Goal: Information Seeking & Learning: Learn about a topic

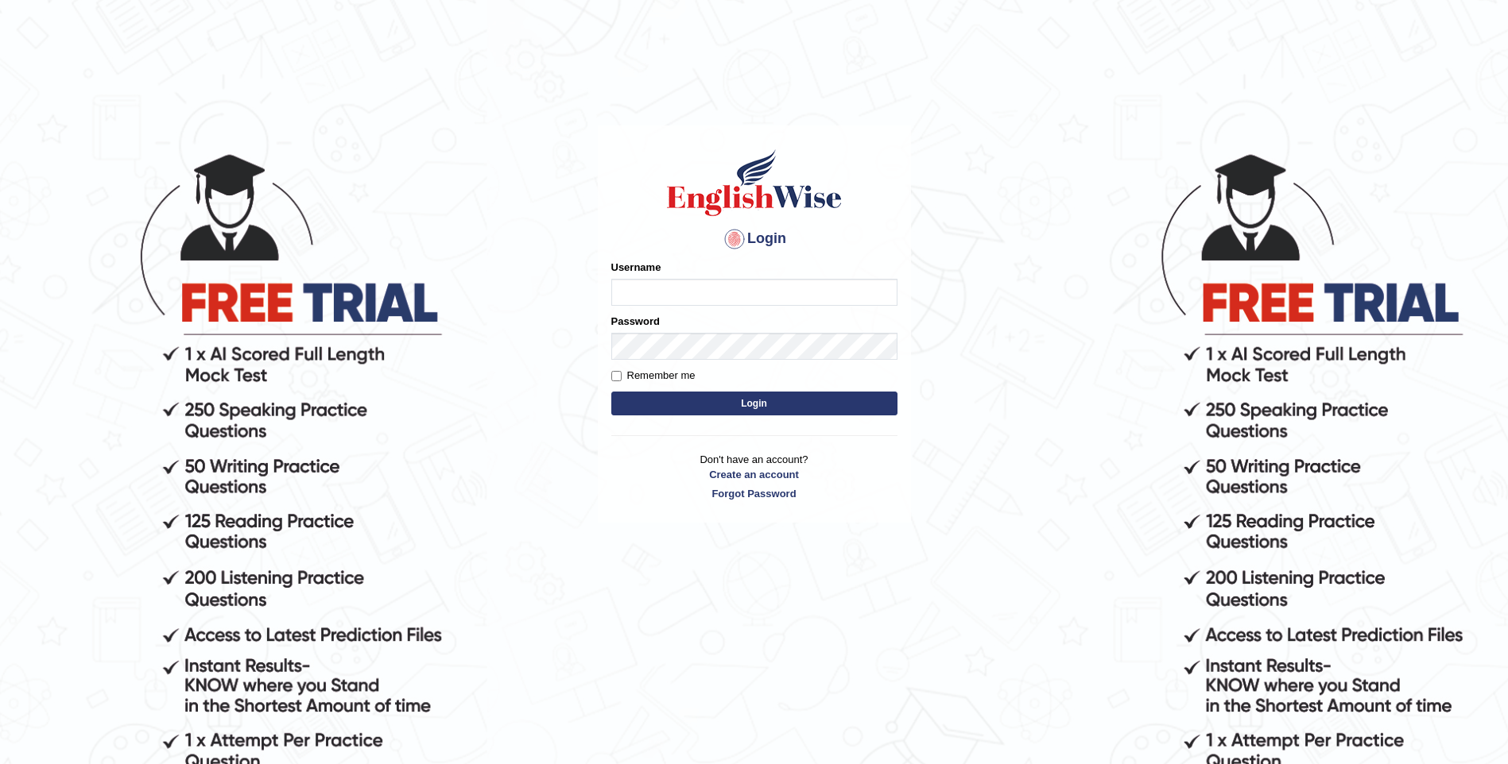
click at [664, 292] on input "Username" at bounding box center [754, 292] width 286 height 27
type input "mulwandamercy"
click at [690, 401] on button "Login" at bounding box center [754, 404] width 286 height 24
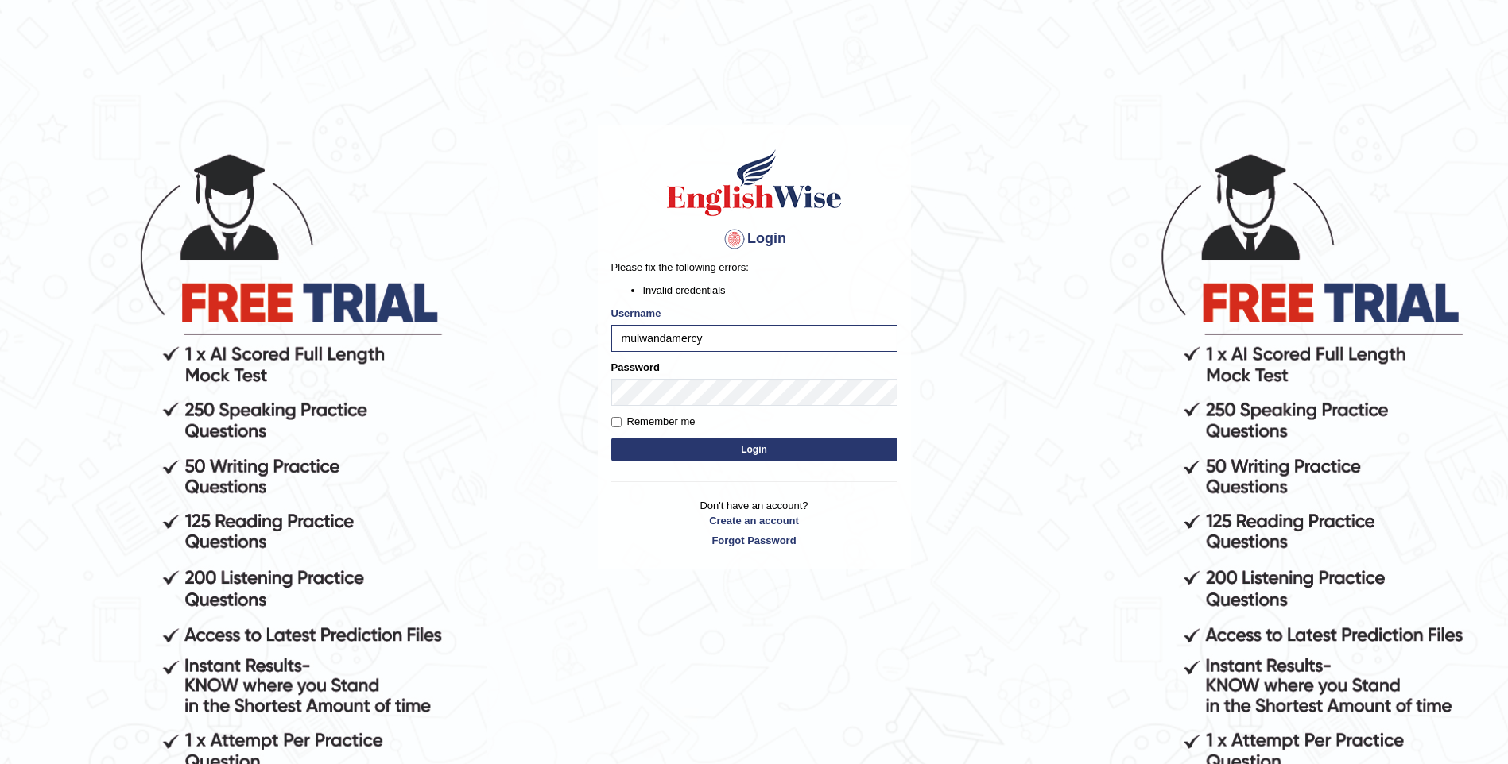
click at [792, 446] on button "Login" at bounding box center [754, 450] width 286 height 24
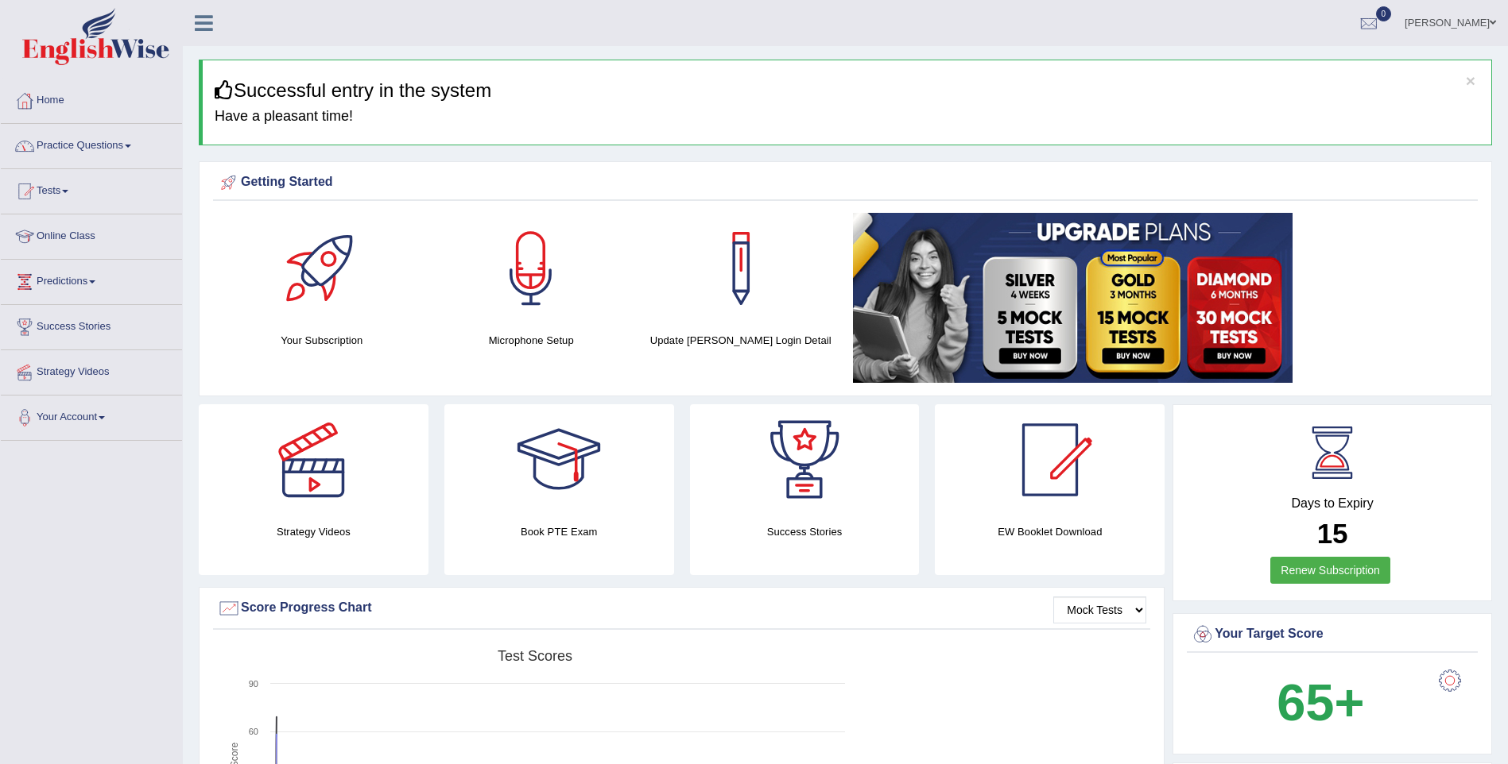
click at [123, 146] on link "Practice Questions" at bounding box center [91, 144] width 181 height 40
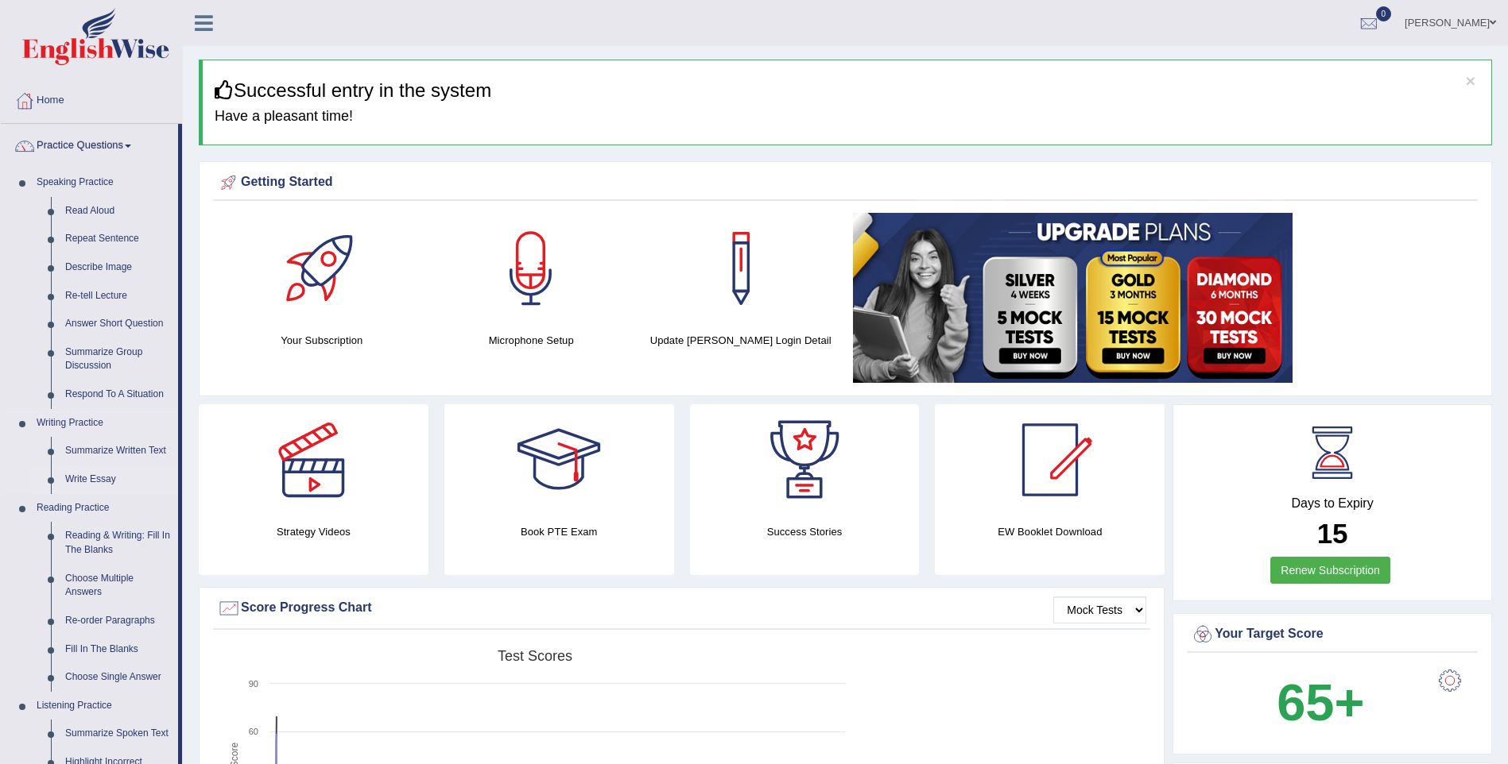
click at [105, 477] on link "Write Essay" at bounding box center [118, 480] width 120 height 29
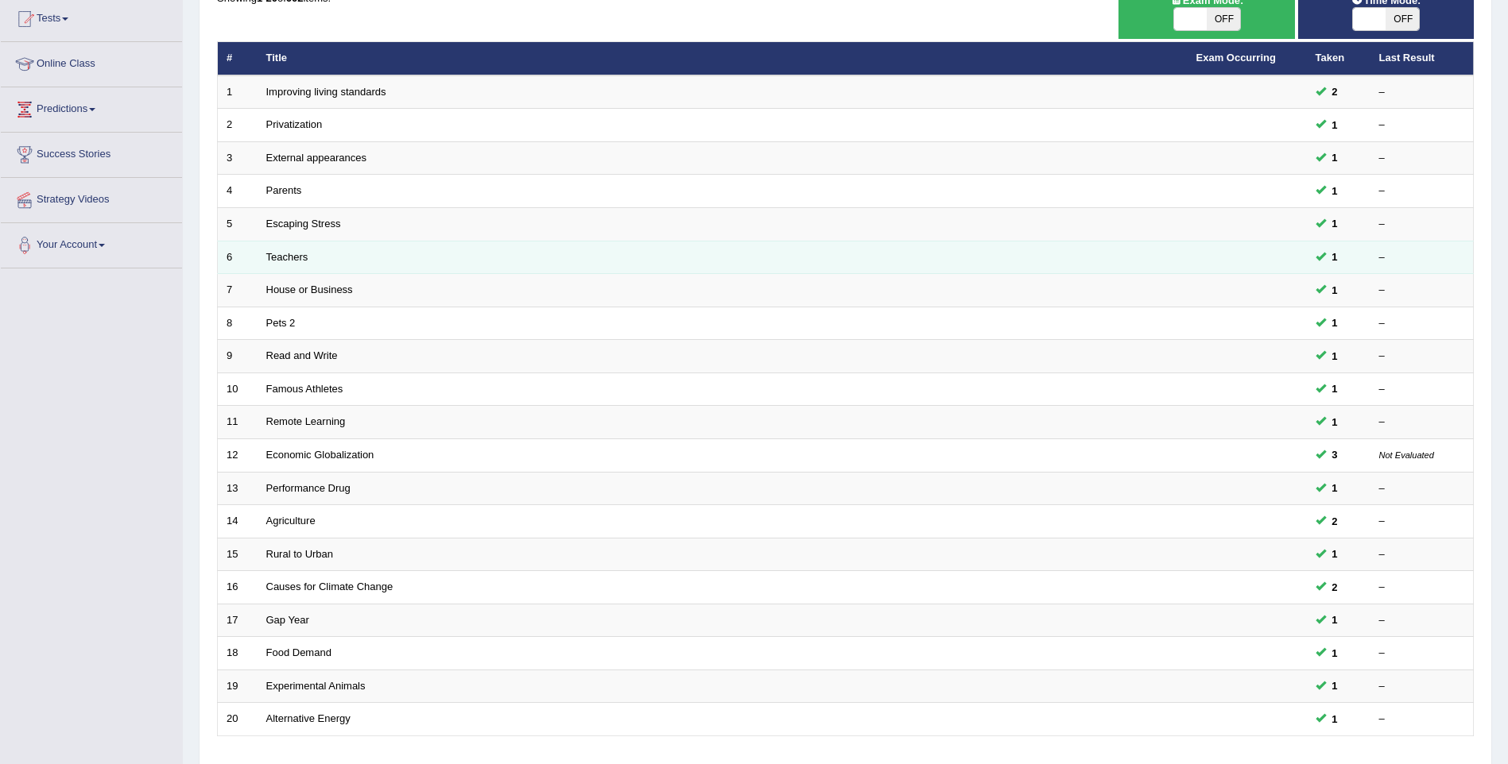
scroll to position [288, 0]
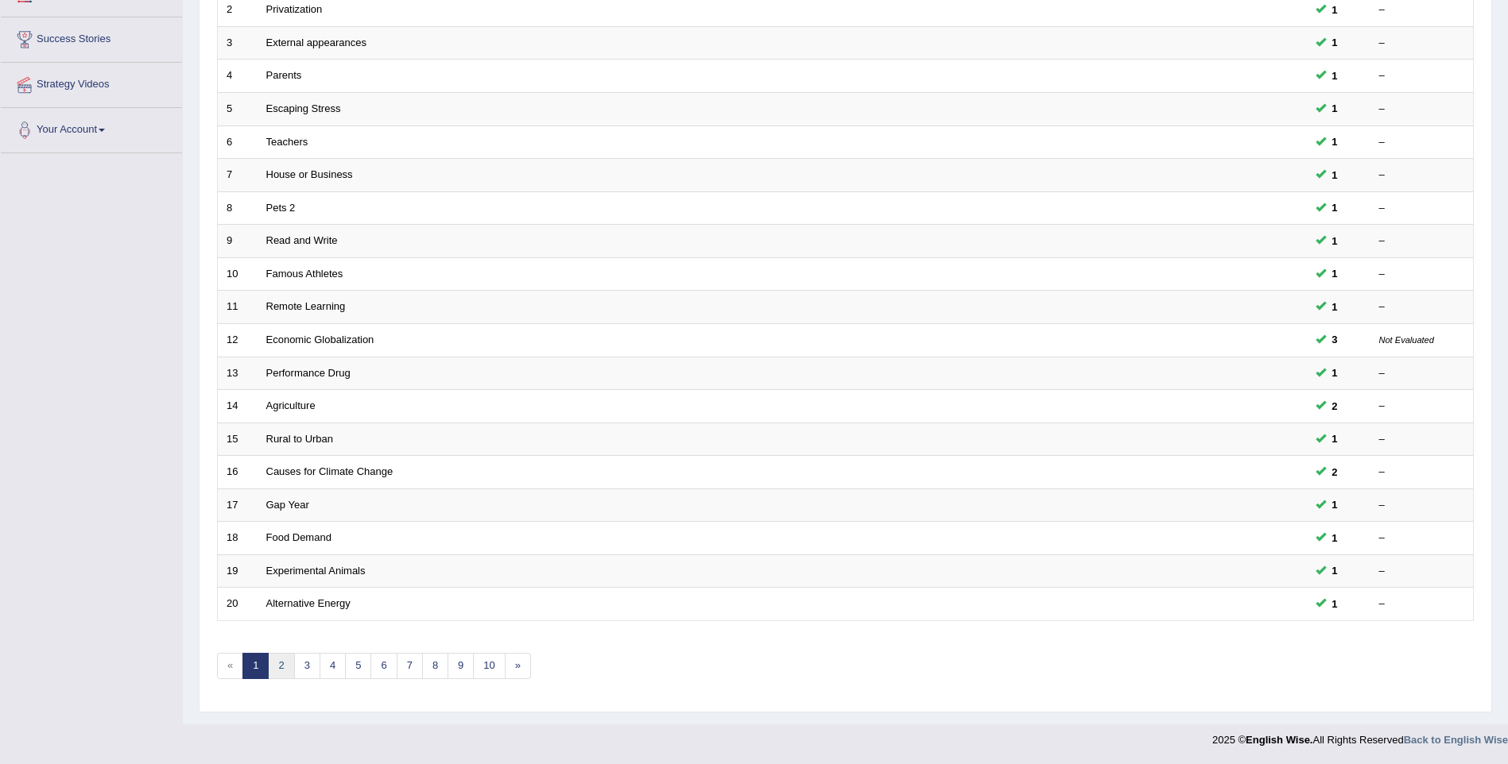
click at [281, 668] on link "2" at bounding box center [281, 666] width 26 height 26
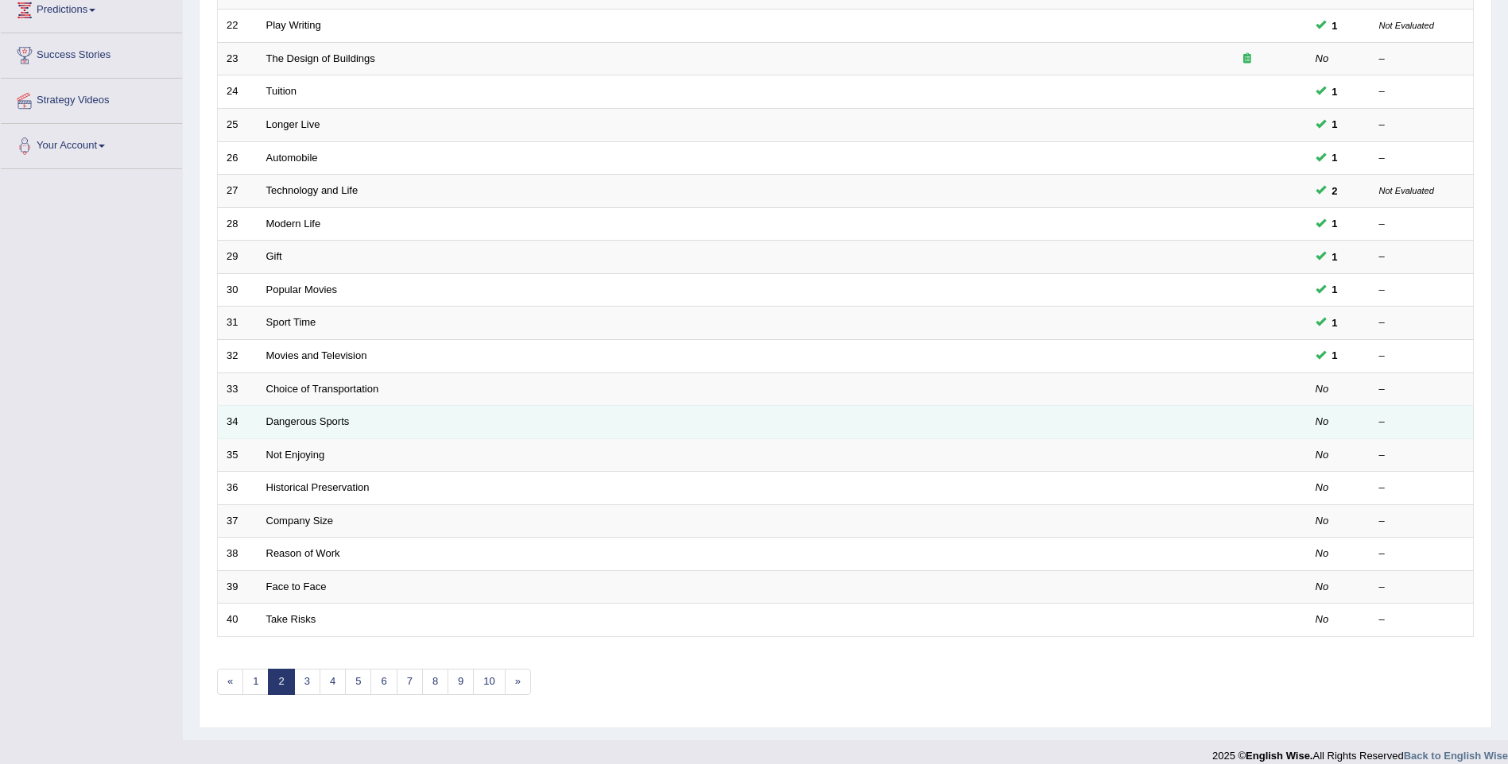
scroll to position [288, 0]
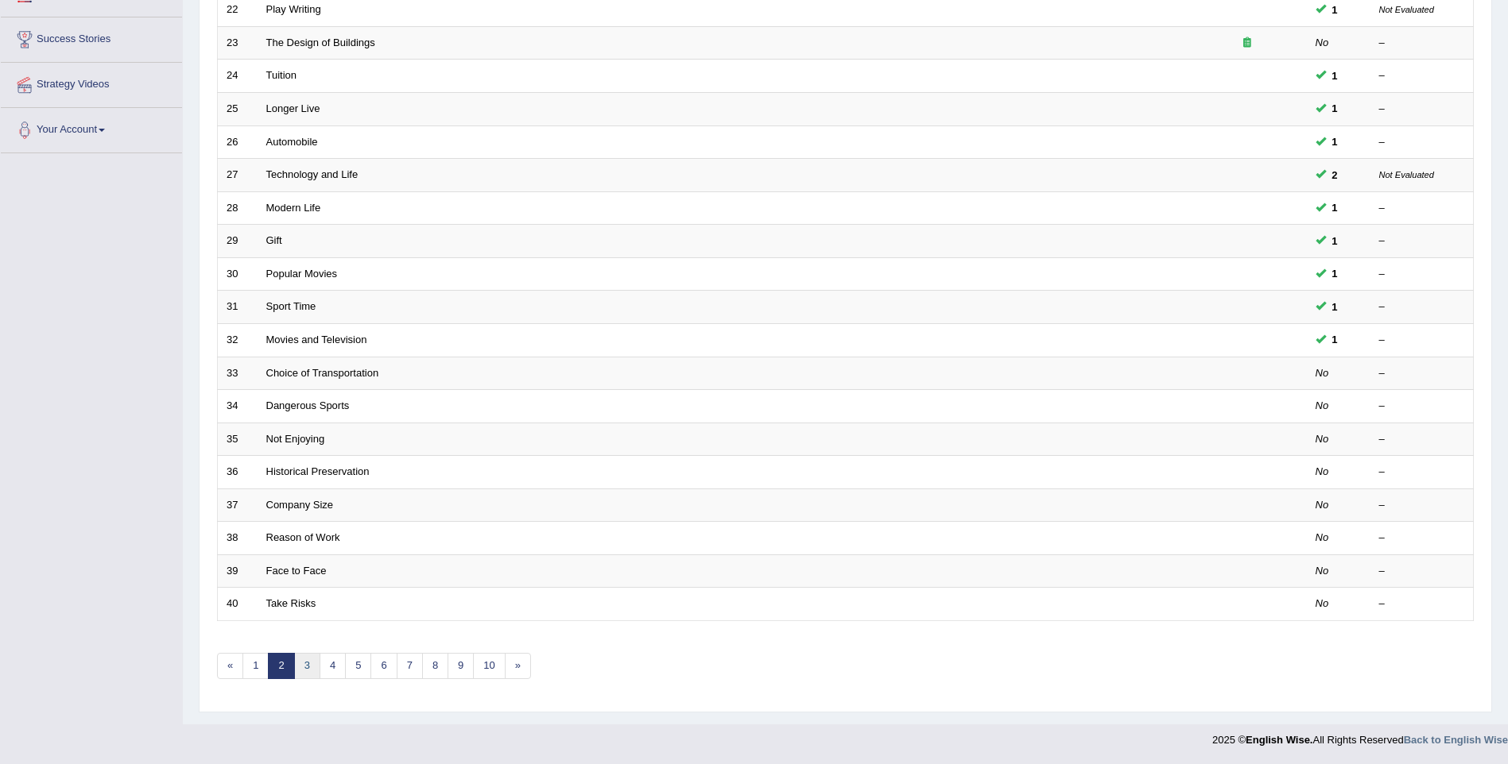
click at [308, 668] on link "3" at bounding box center [307, 666] width 26 height 26
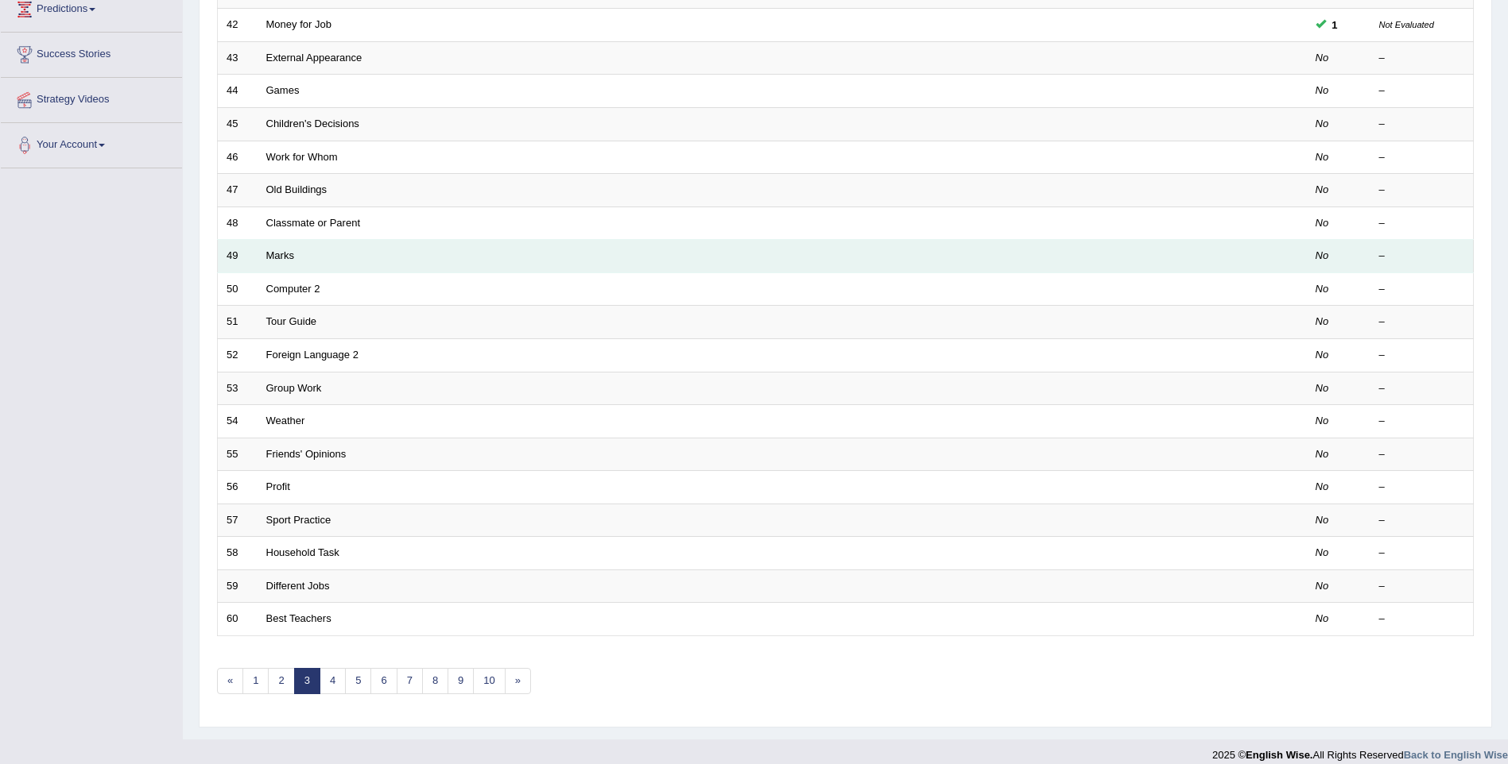
scroll to position [288, 0]
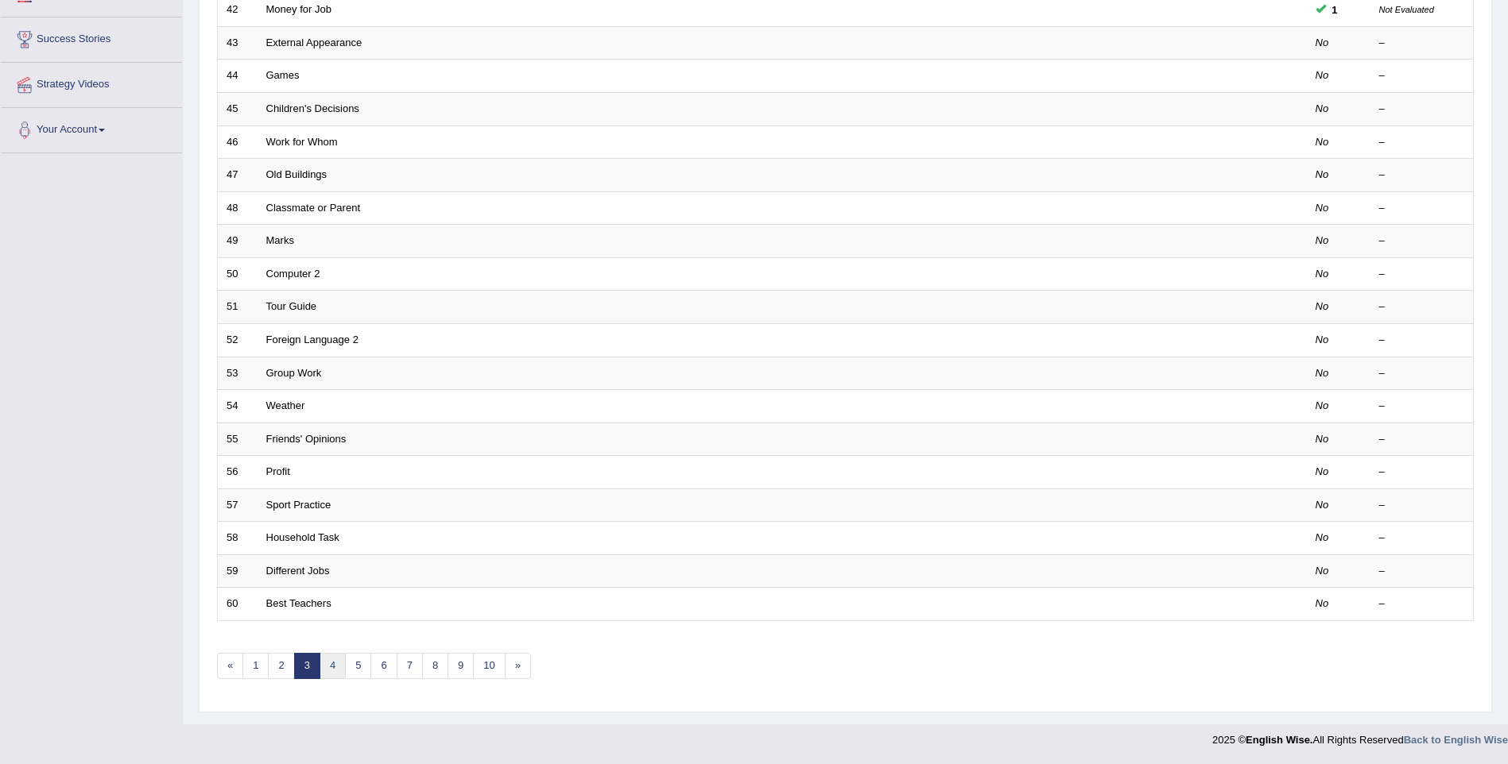
click at [337, 661] on link "4" at bounding box center [332, 666] width 26 height 26
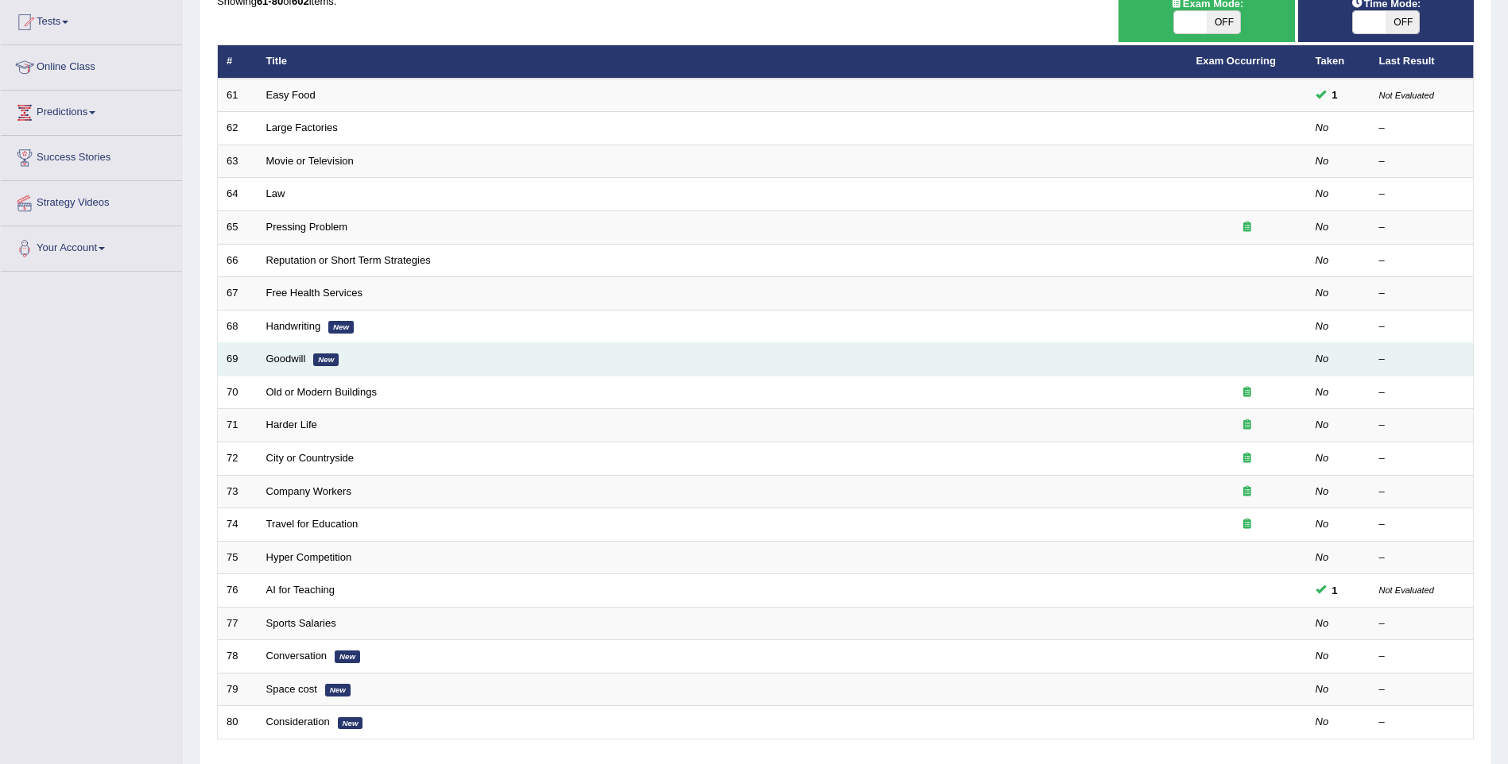
scroll to position [238, 0]
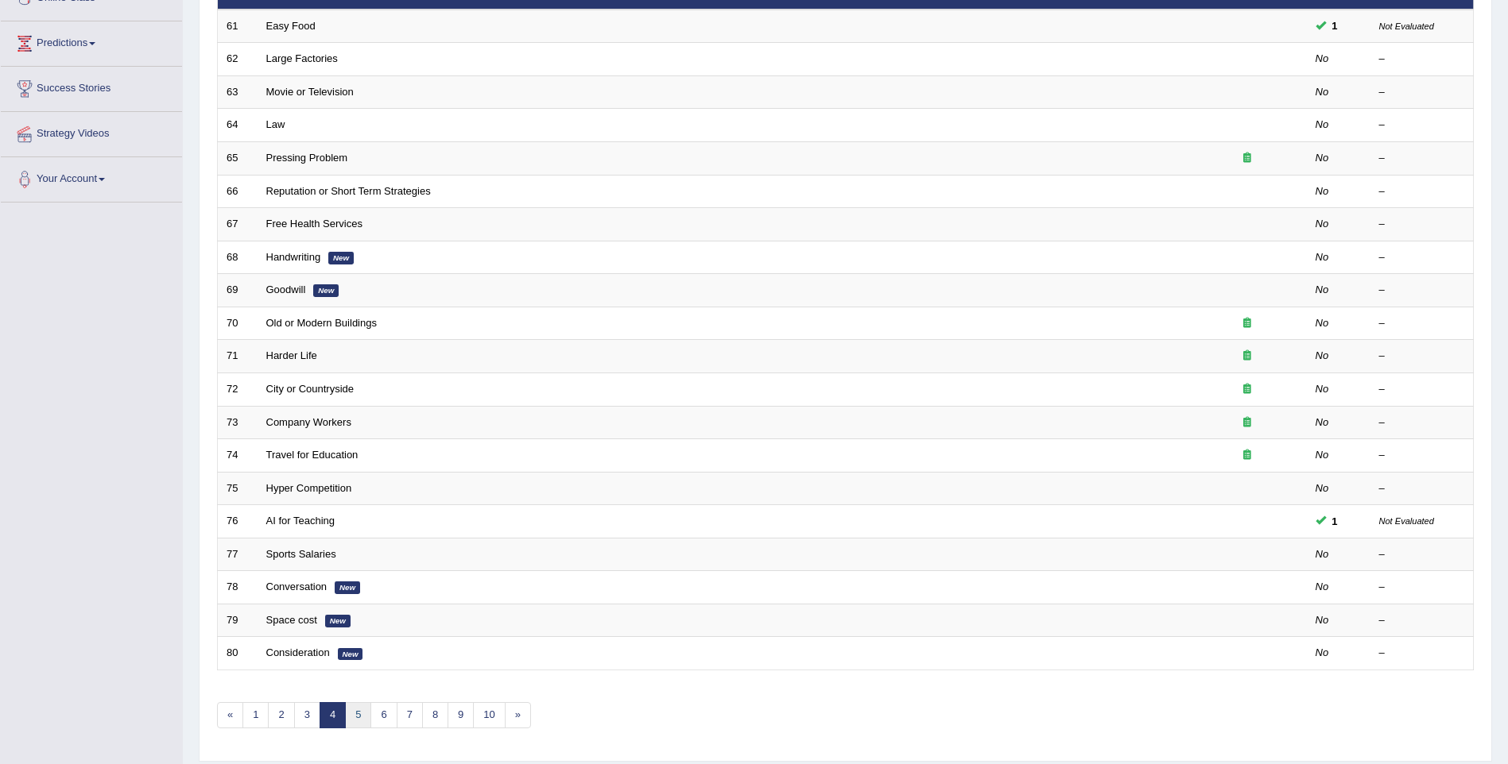
click at [357, 723] on link "5" at bounding box center [358, 716] width 26 height 26
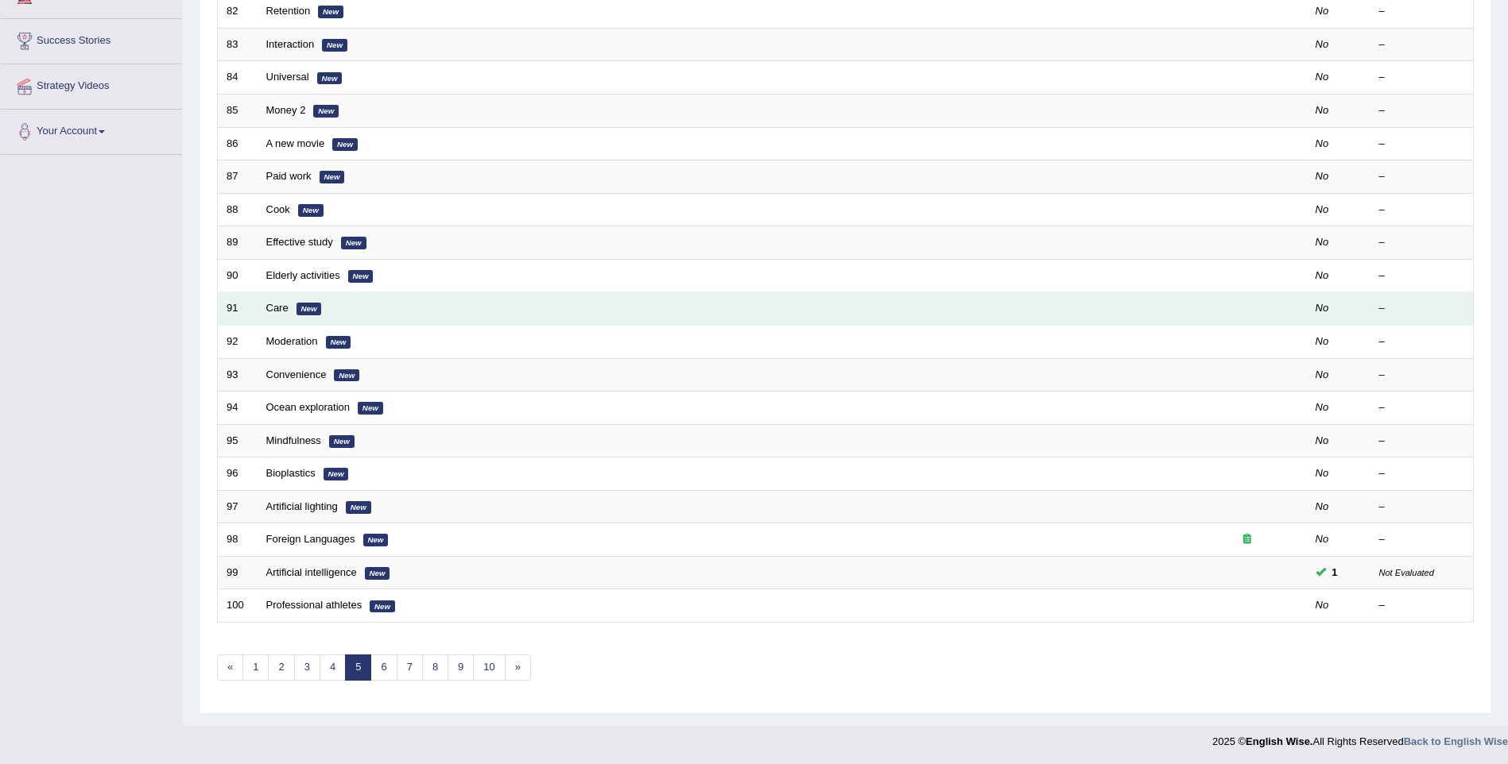
scroll to position [288, 0]
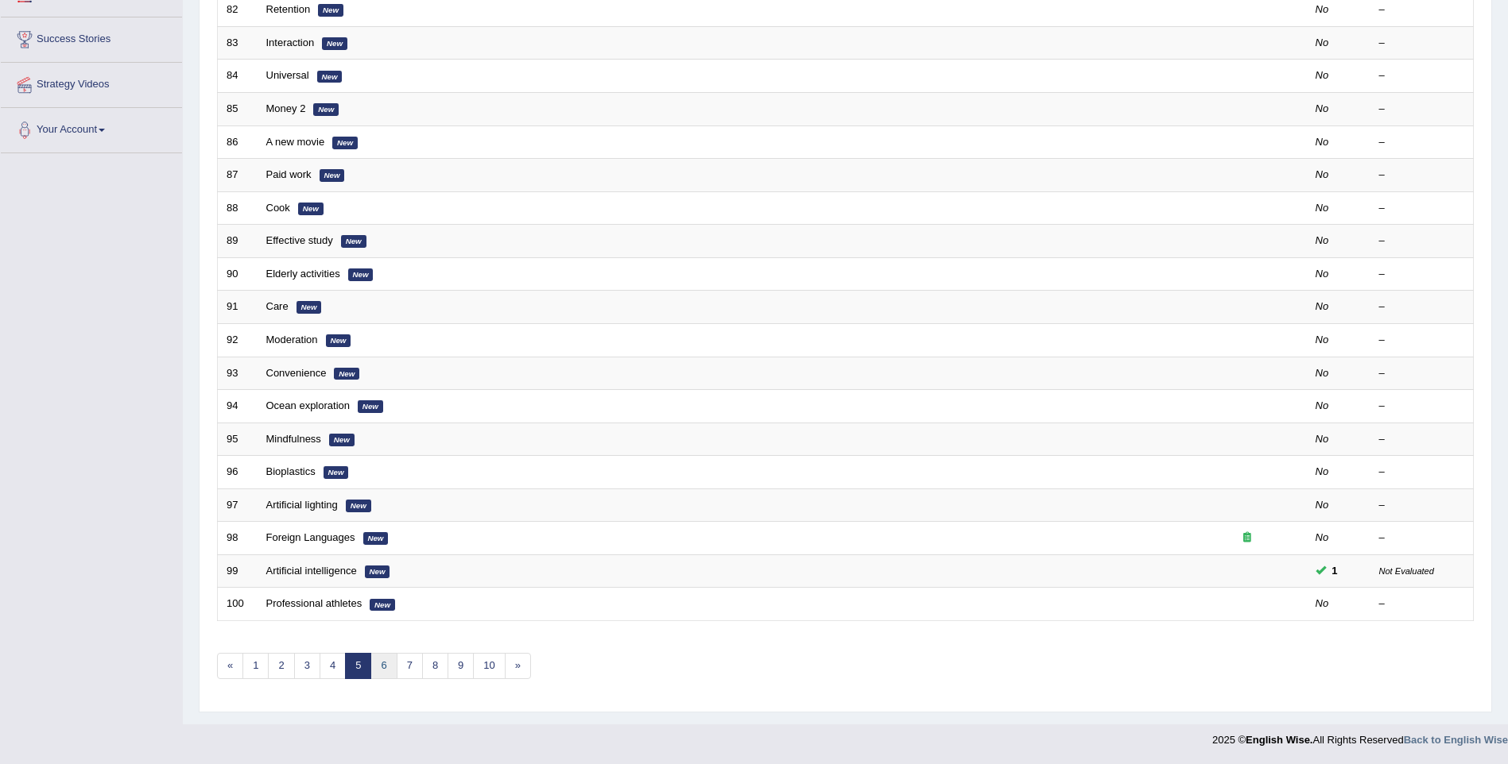
click at [385, 666] on link "6" at bounding box center [383, 666] width 26 height 26
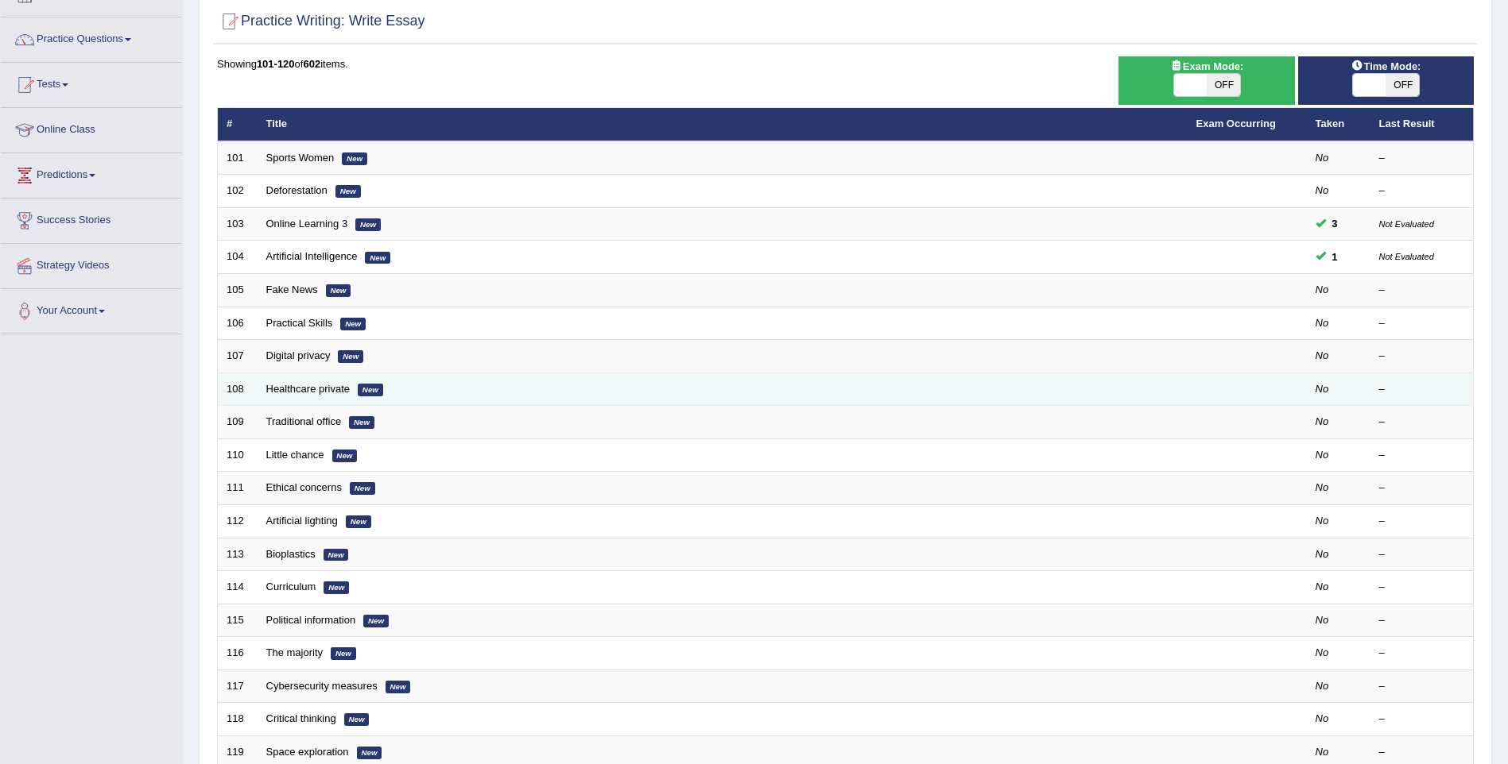
scroll to position [159, 0]
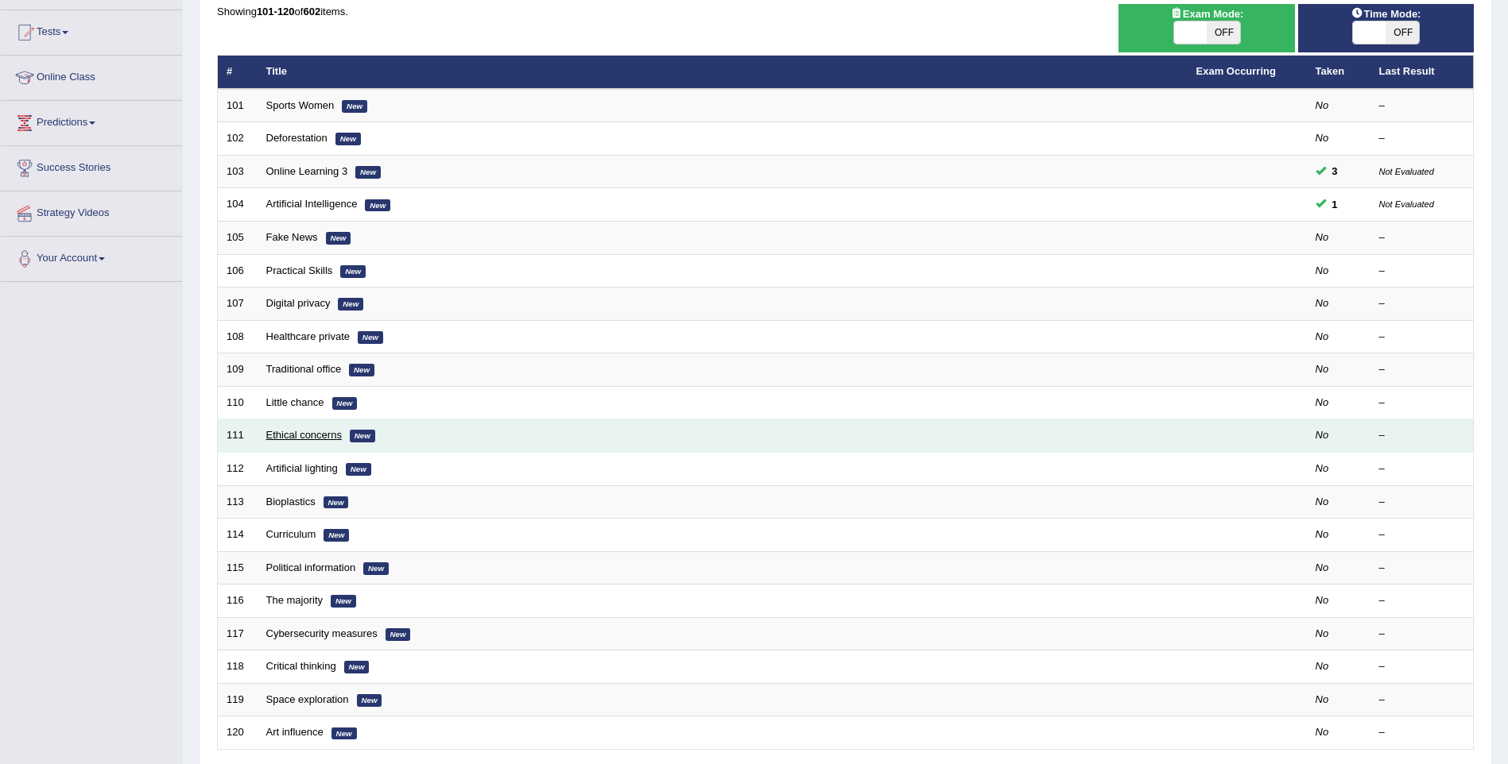
click at [322, 438] on link "Ethical concerns" at bounding box center [303, 435] width 75 height 12
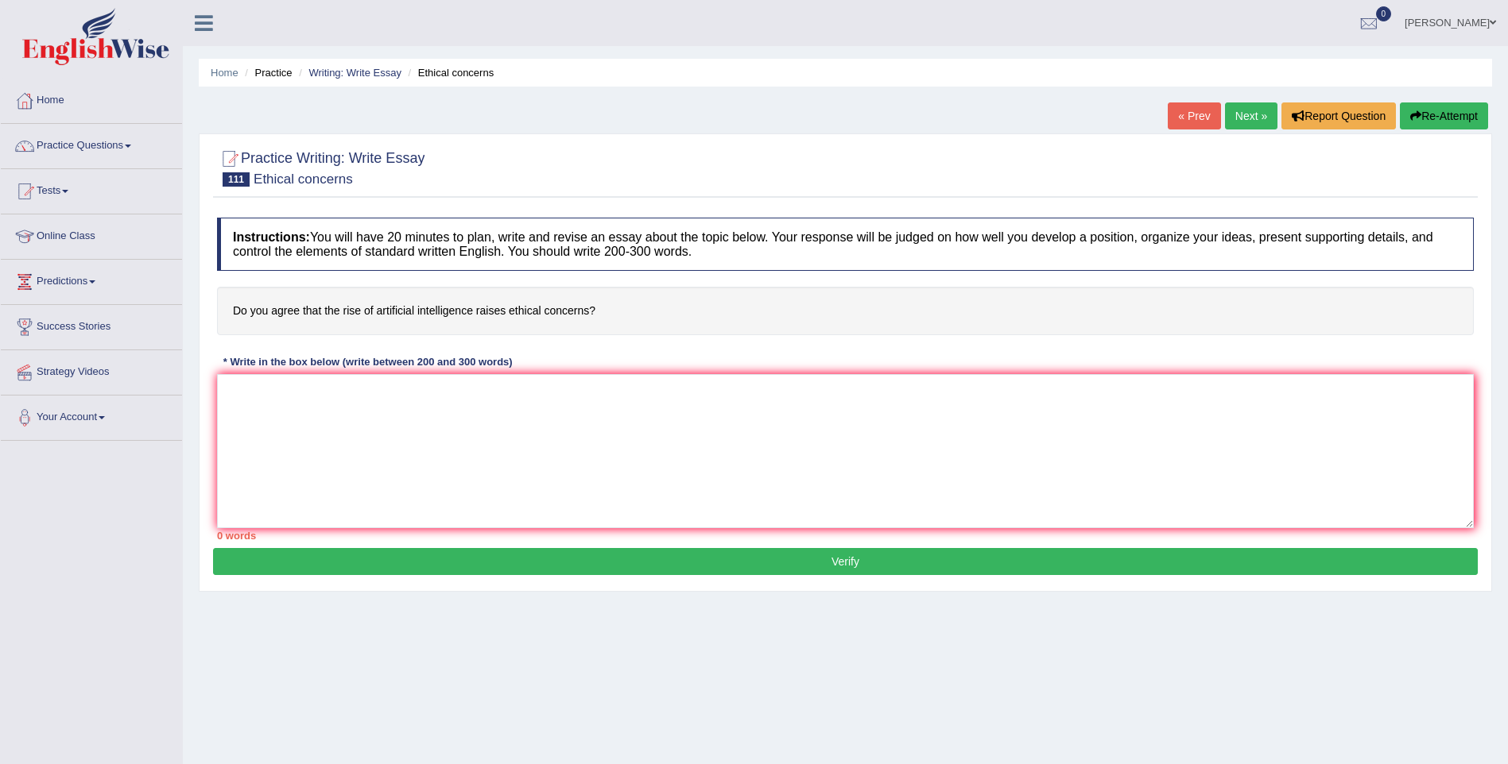
click at [98, 145] on link "Practice Questions" at bounding box center [91, 144] width 181 height 40
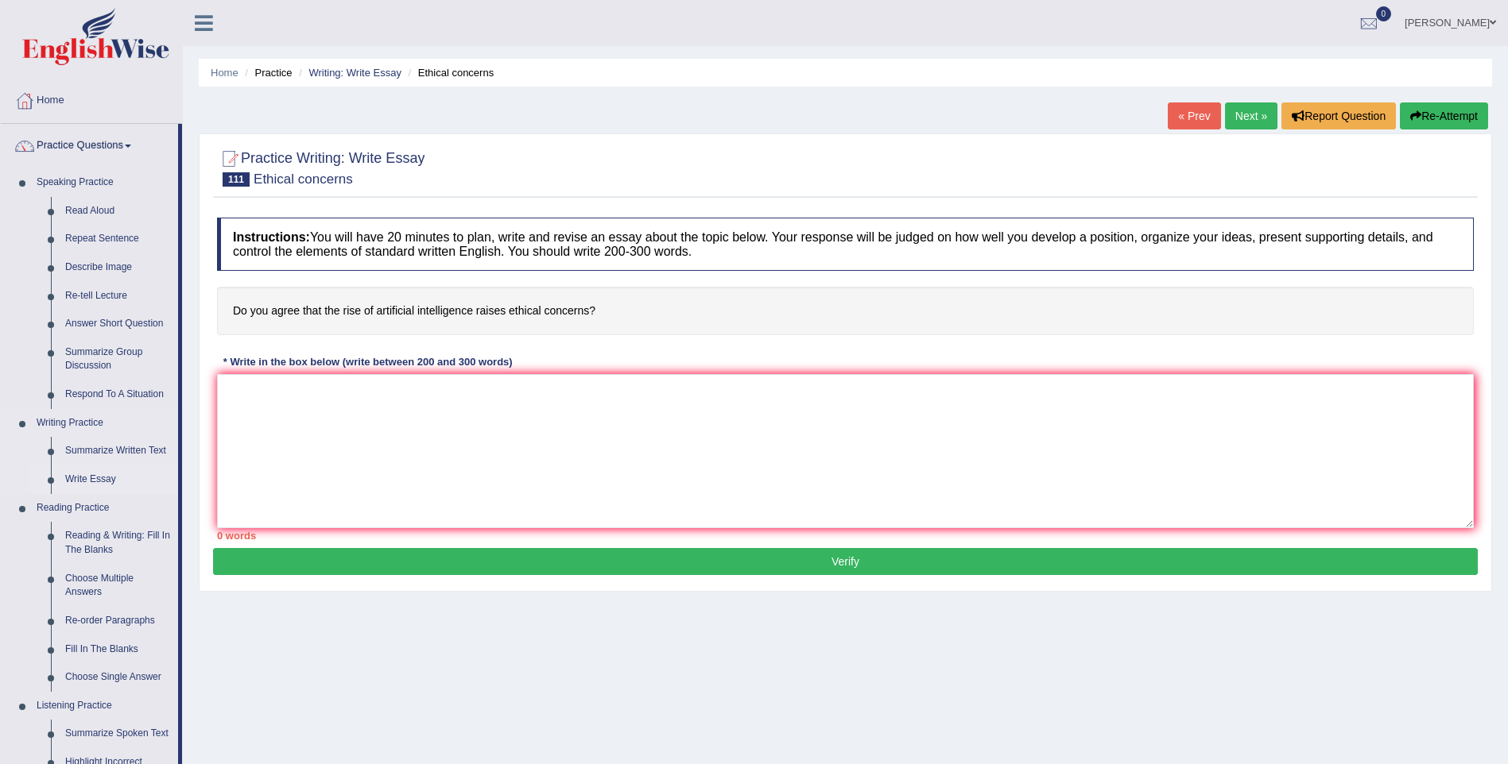
click at [114, 476] on link "Write Essay" at bounding box center [118, 480] width 120 height 29
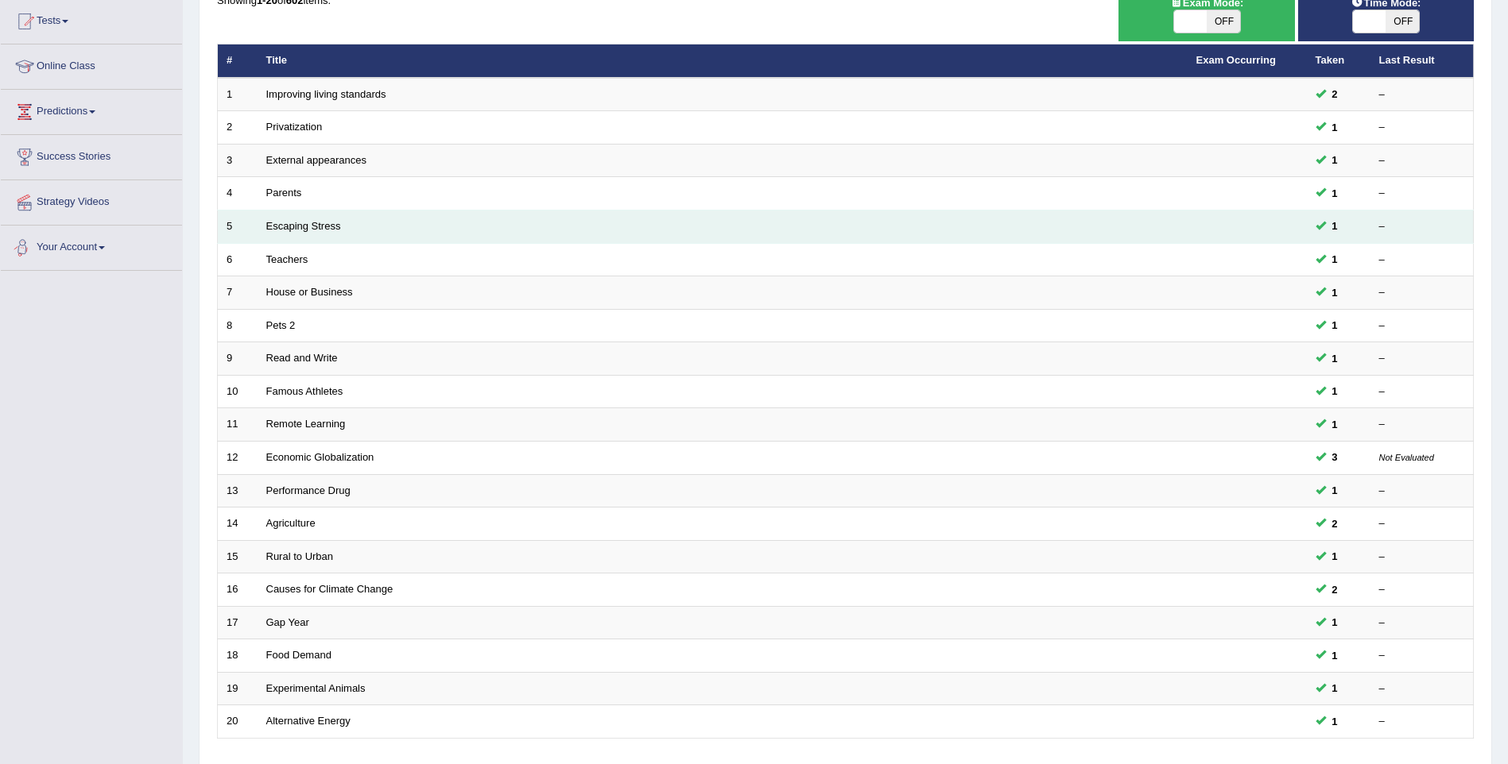
scroll to position [288, 0]
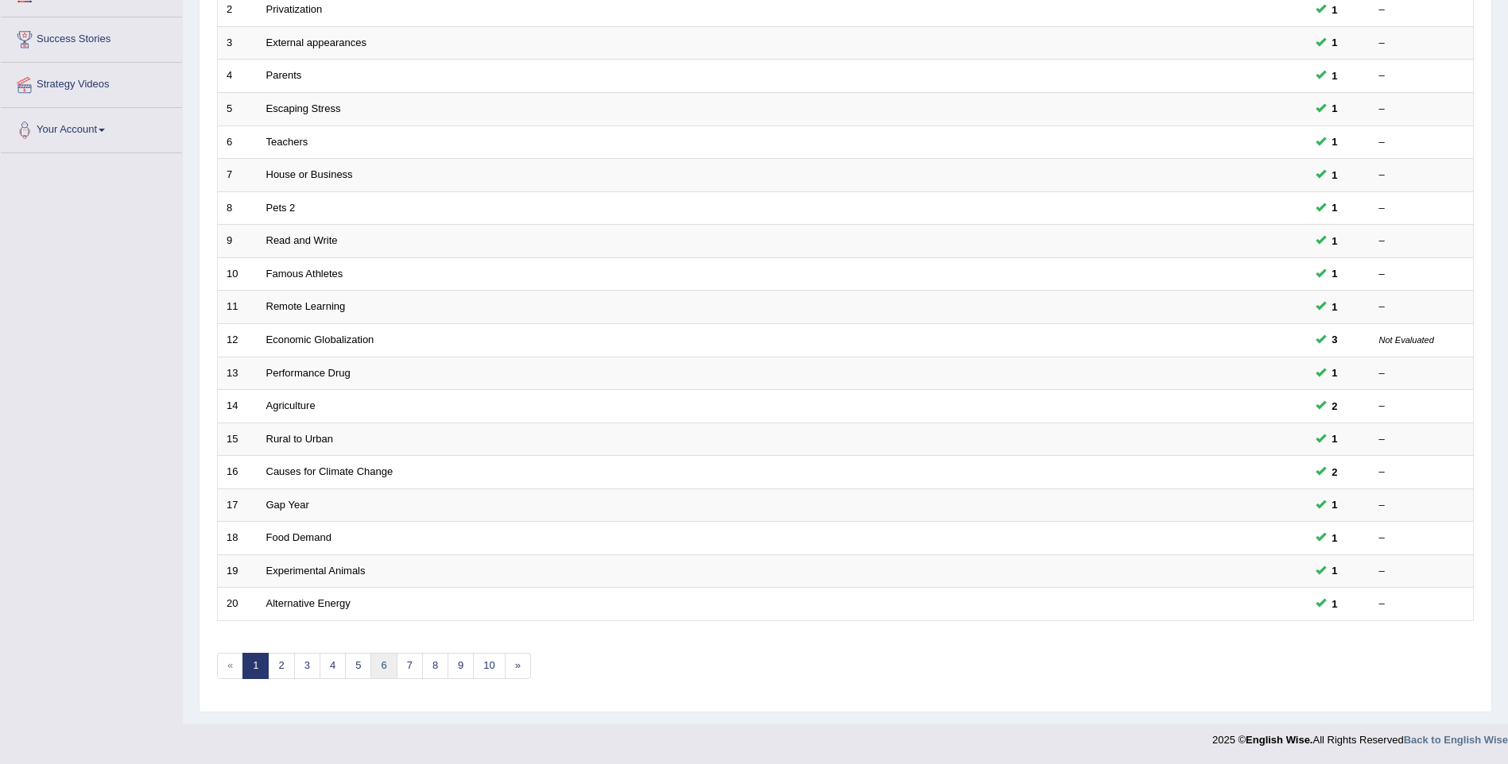
click at [382, 668] on link "6" at bounding box center [383, 666] width 26 height 26
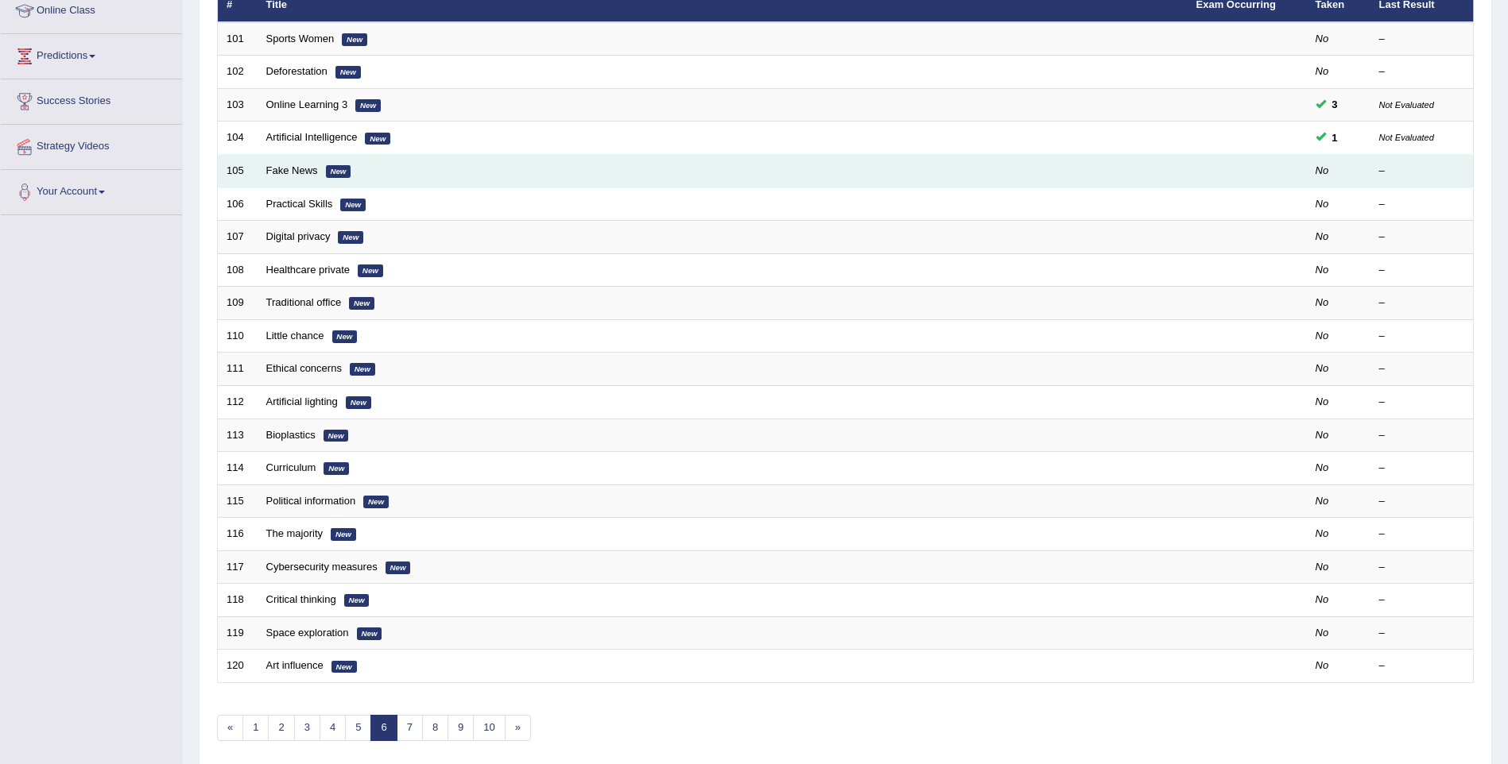
scroll to position [288, 0]
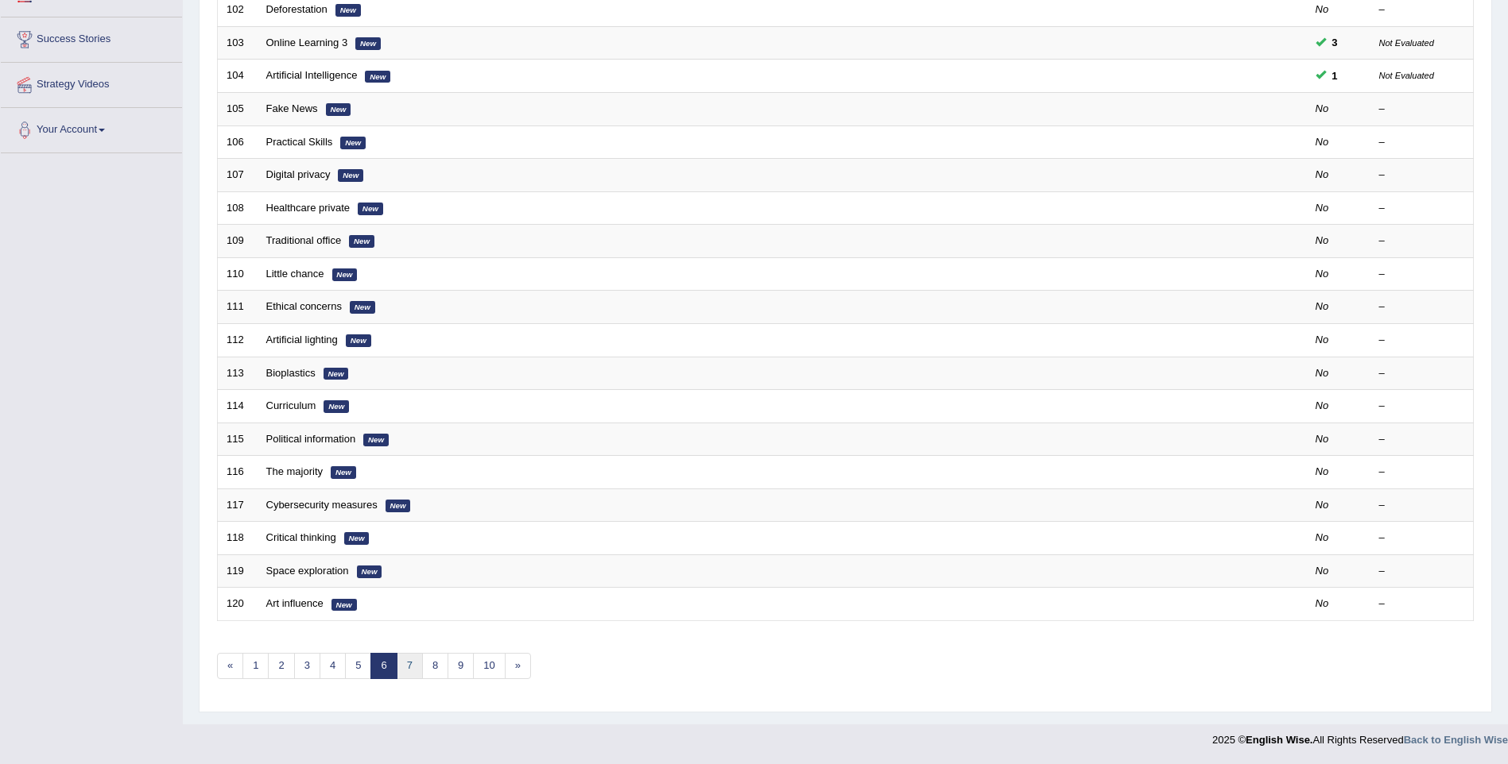
click at [409, 670] on link "7" at bounding box center [410, 666] width 26 height 26
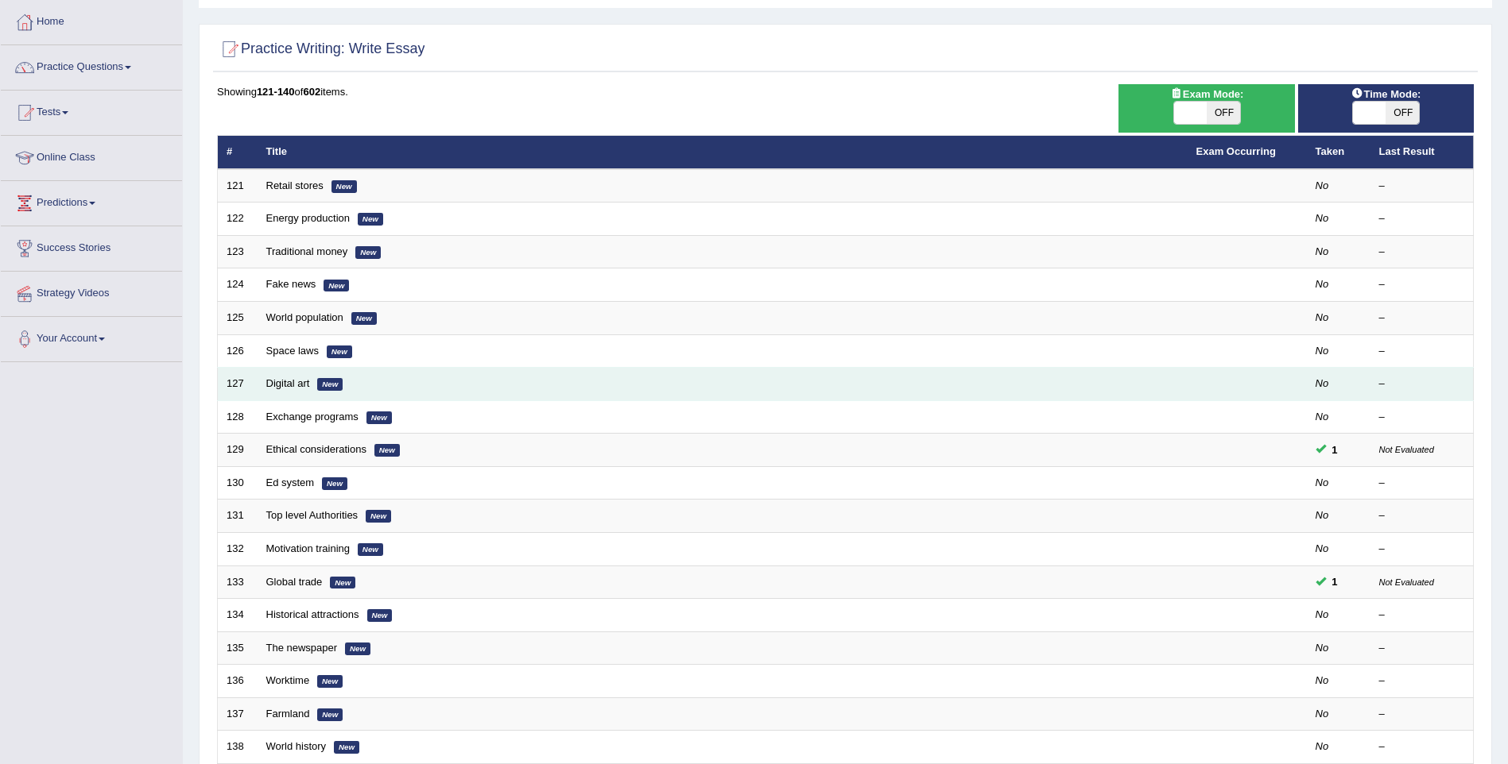
scroll to position [288, 0]
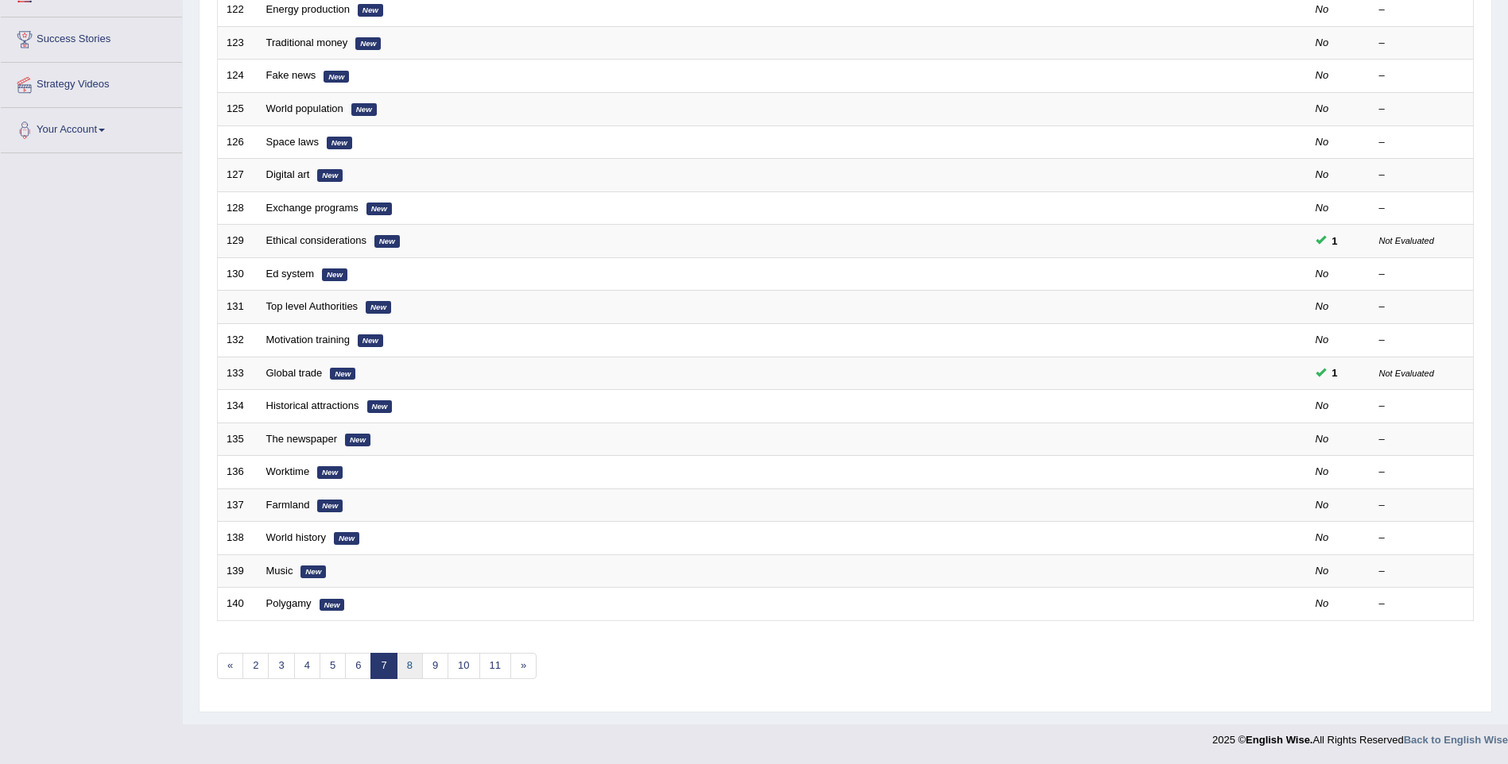
click at [404, 664] on link "8" at bounding box center [410, 666] width 26 height 26
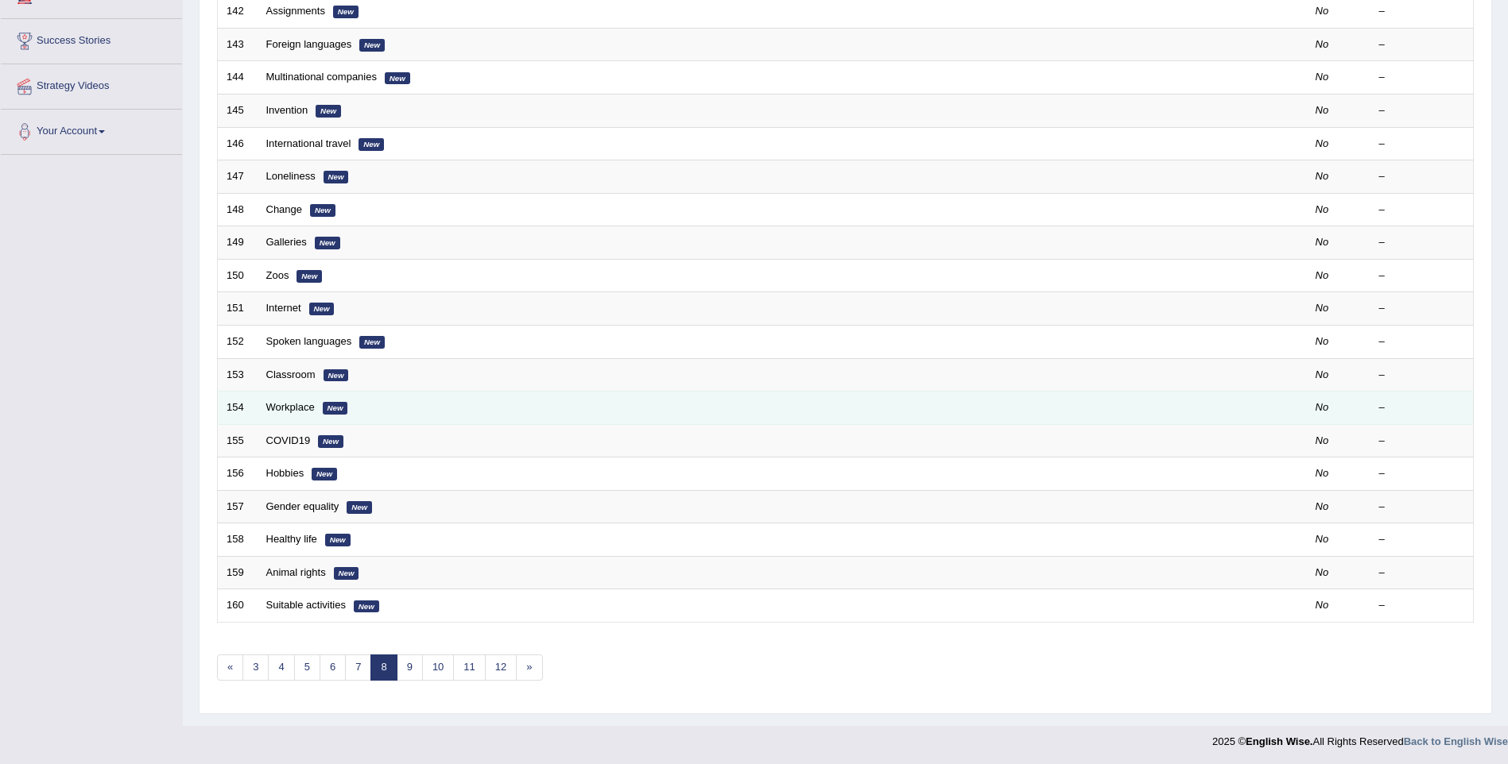
scroll to position [288, 0]
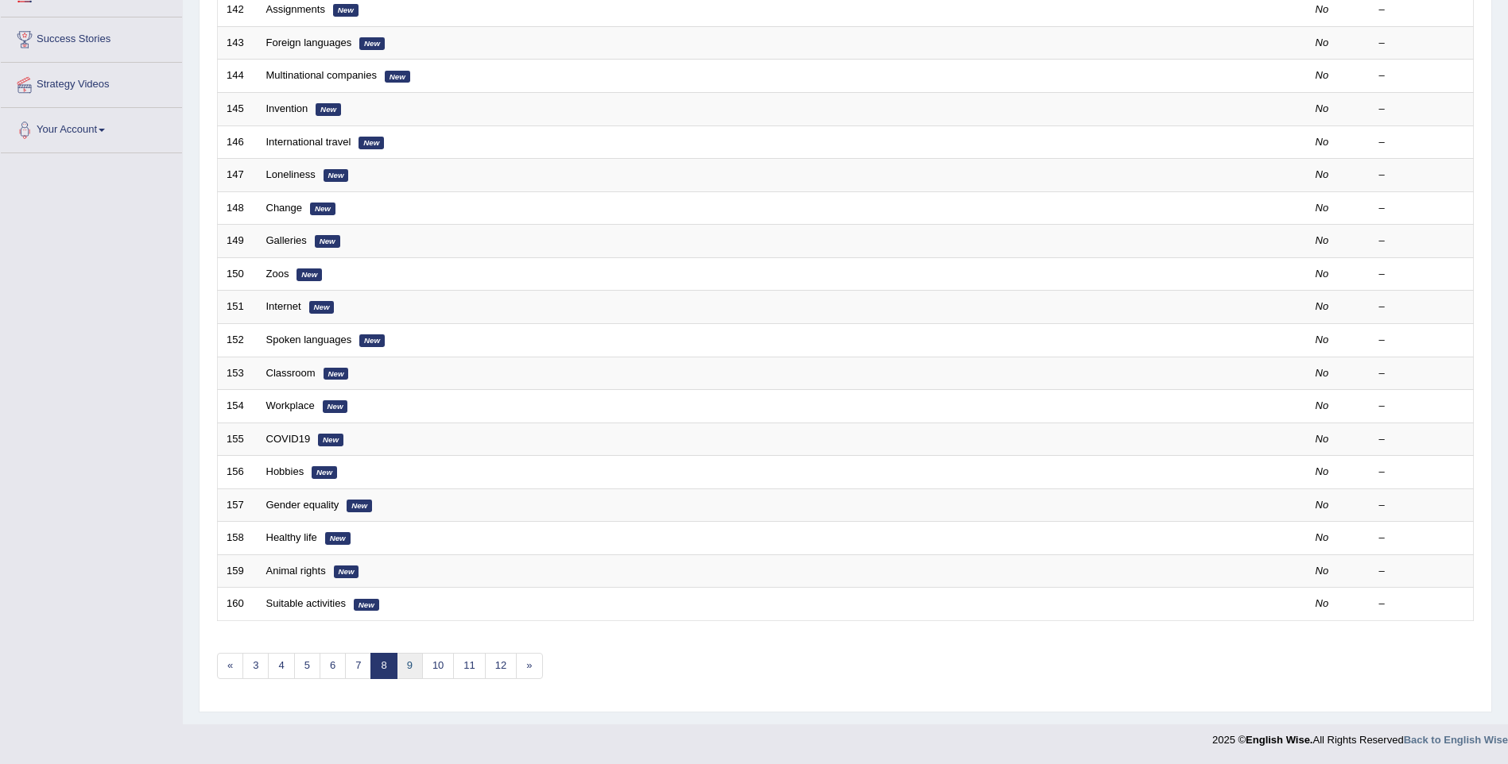
click at [413, 666] on link "9" at bounding box center [410, 666] width 26 height 26
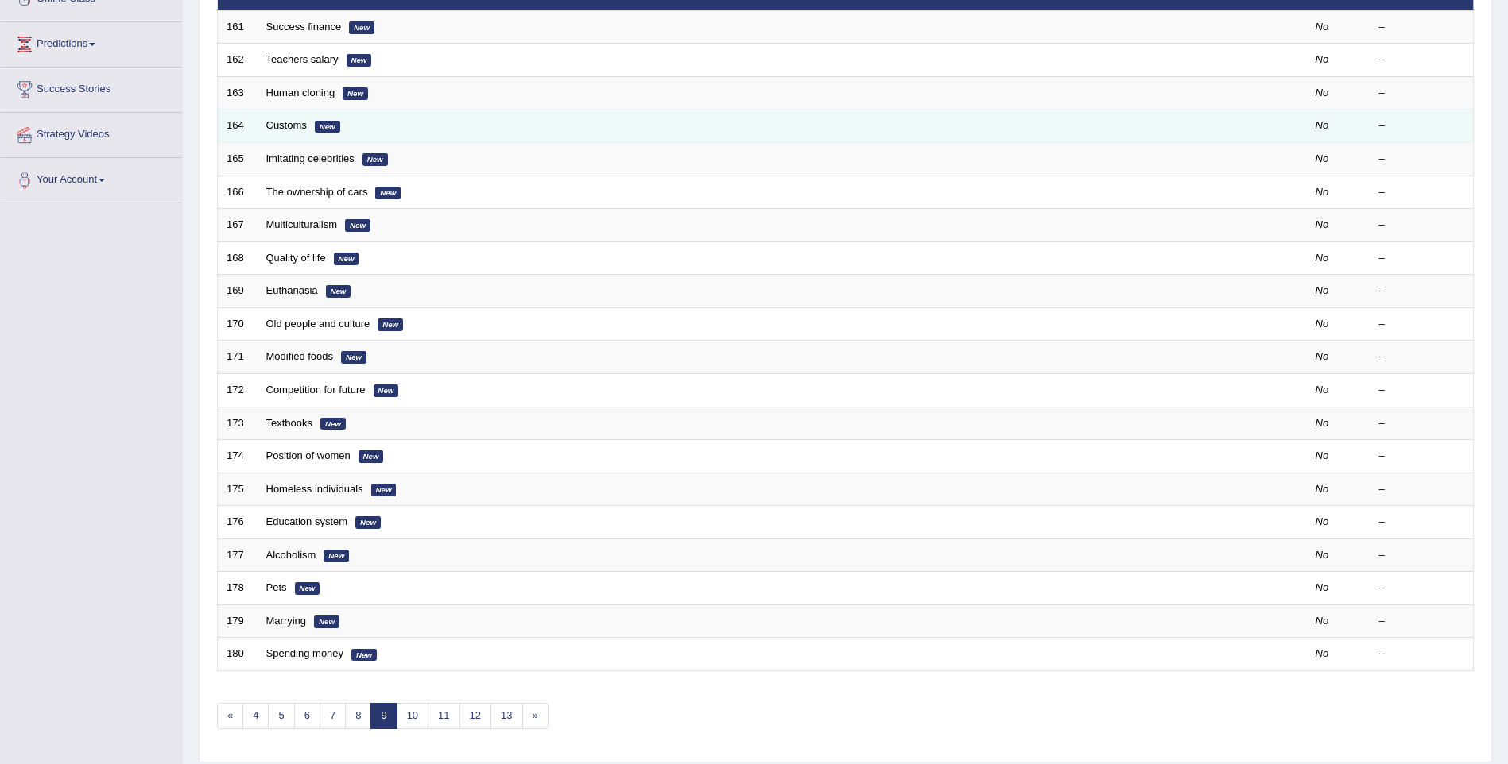
scroll to position [288, 0]
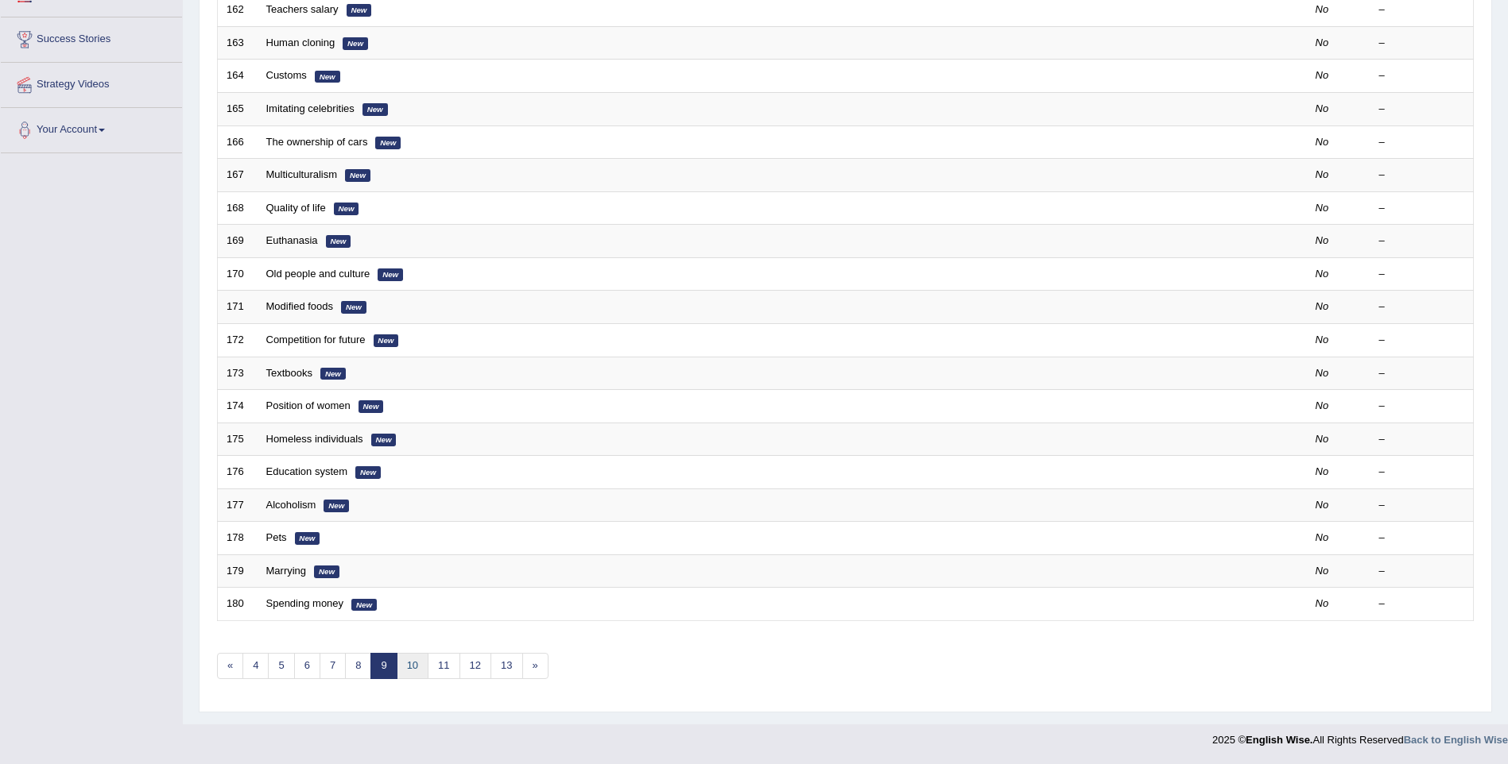
click at [415, 661] on link "10" at bounding box center [413, 666] width 32 height 26
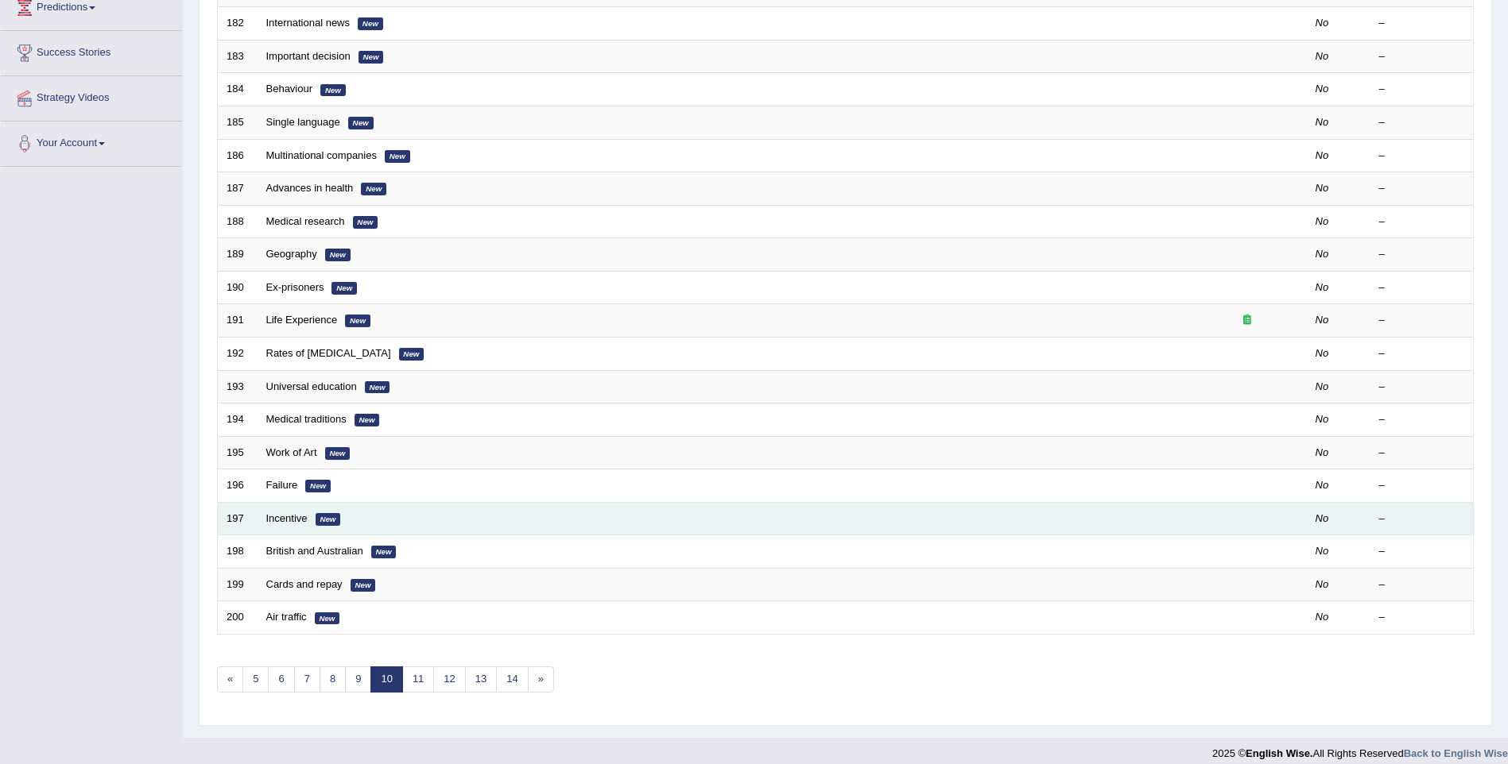
scroll to position [288, 0]
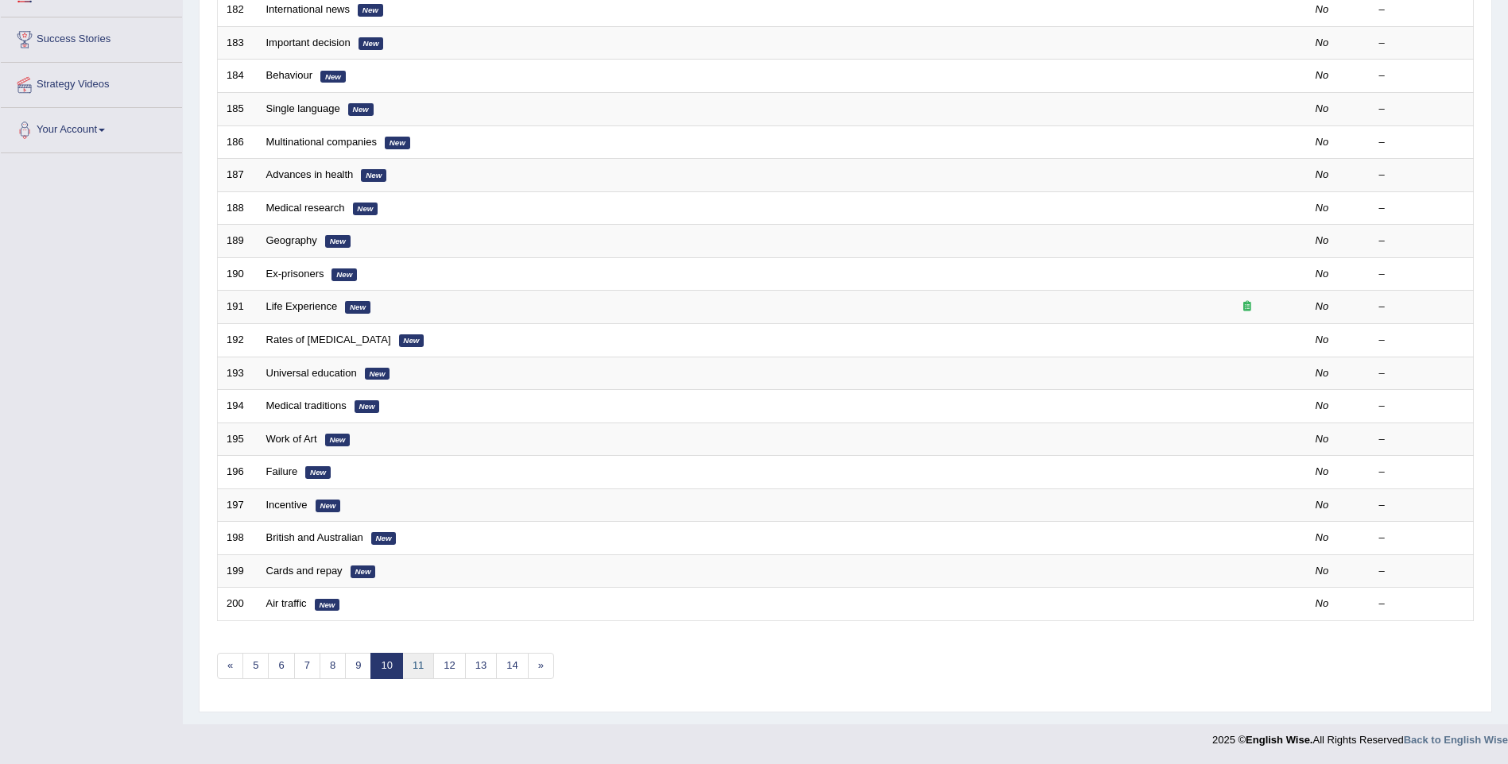
click at [412, 666] on link "11" at bounding box center [418, 666] width 32 height 26
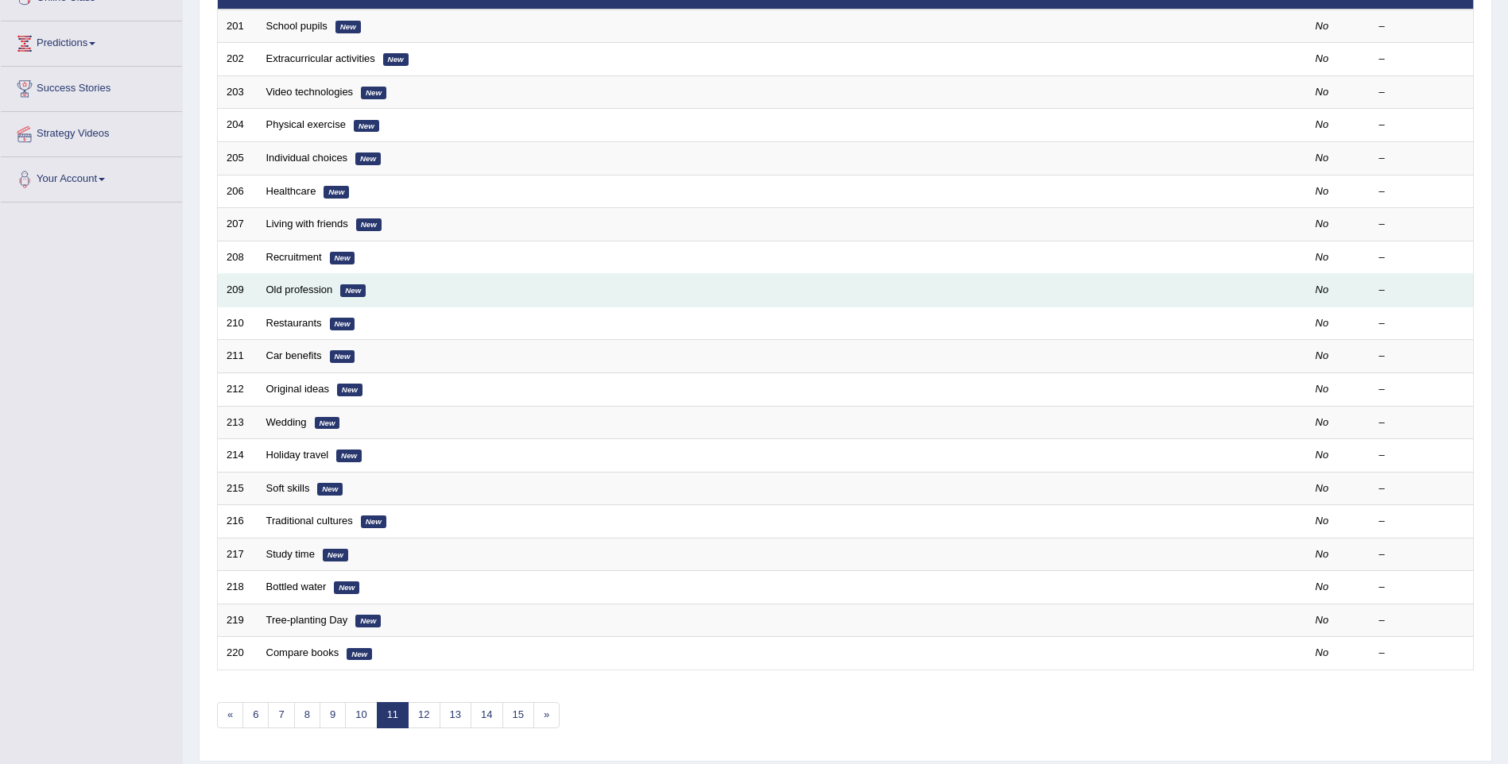
scroll to position [288, 0]
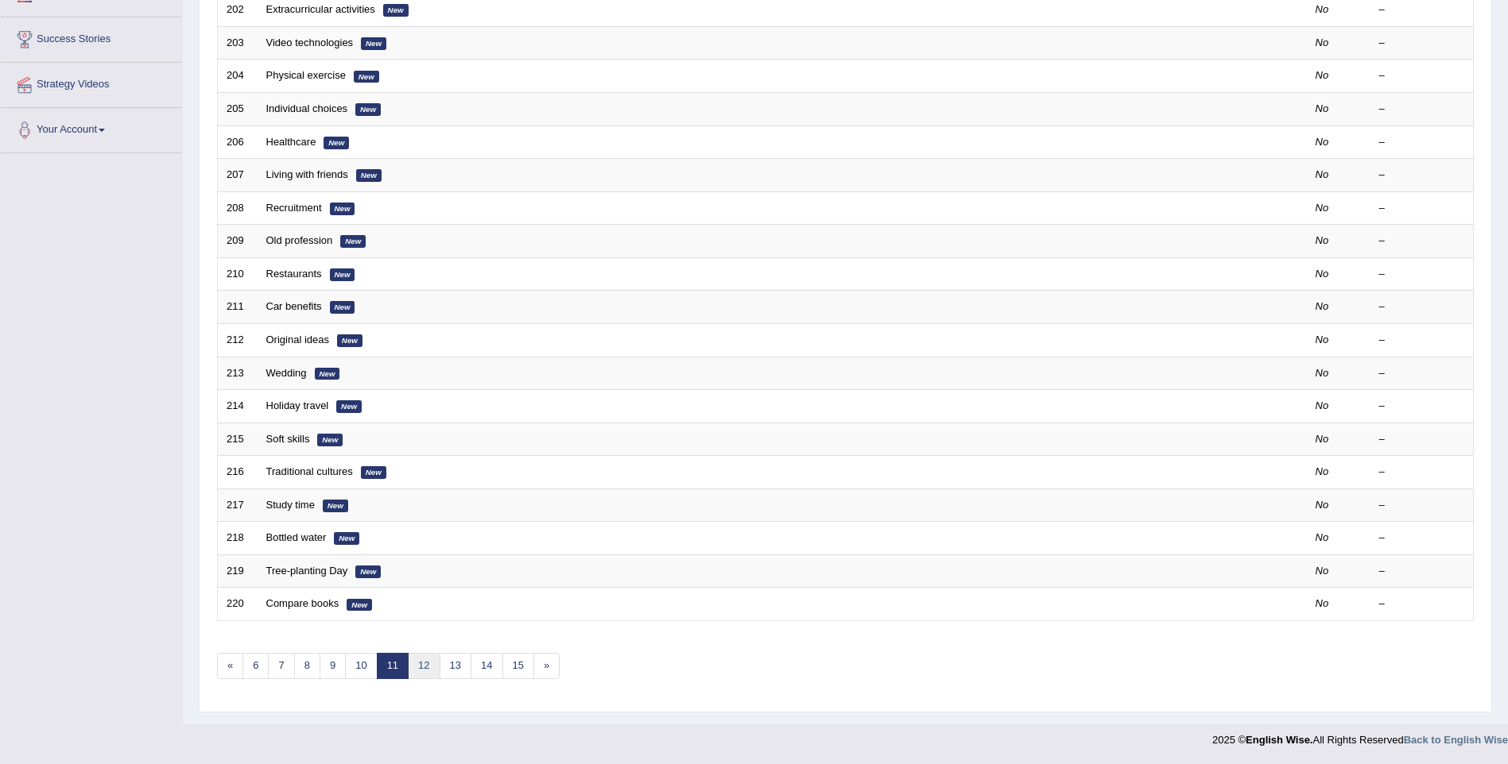
click at [428, 664] on link "12" at bounding box center [424, 666] width 32 height 26
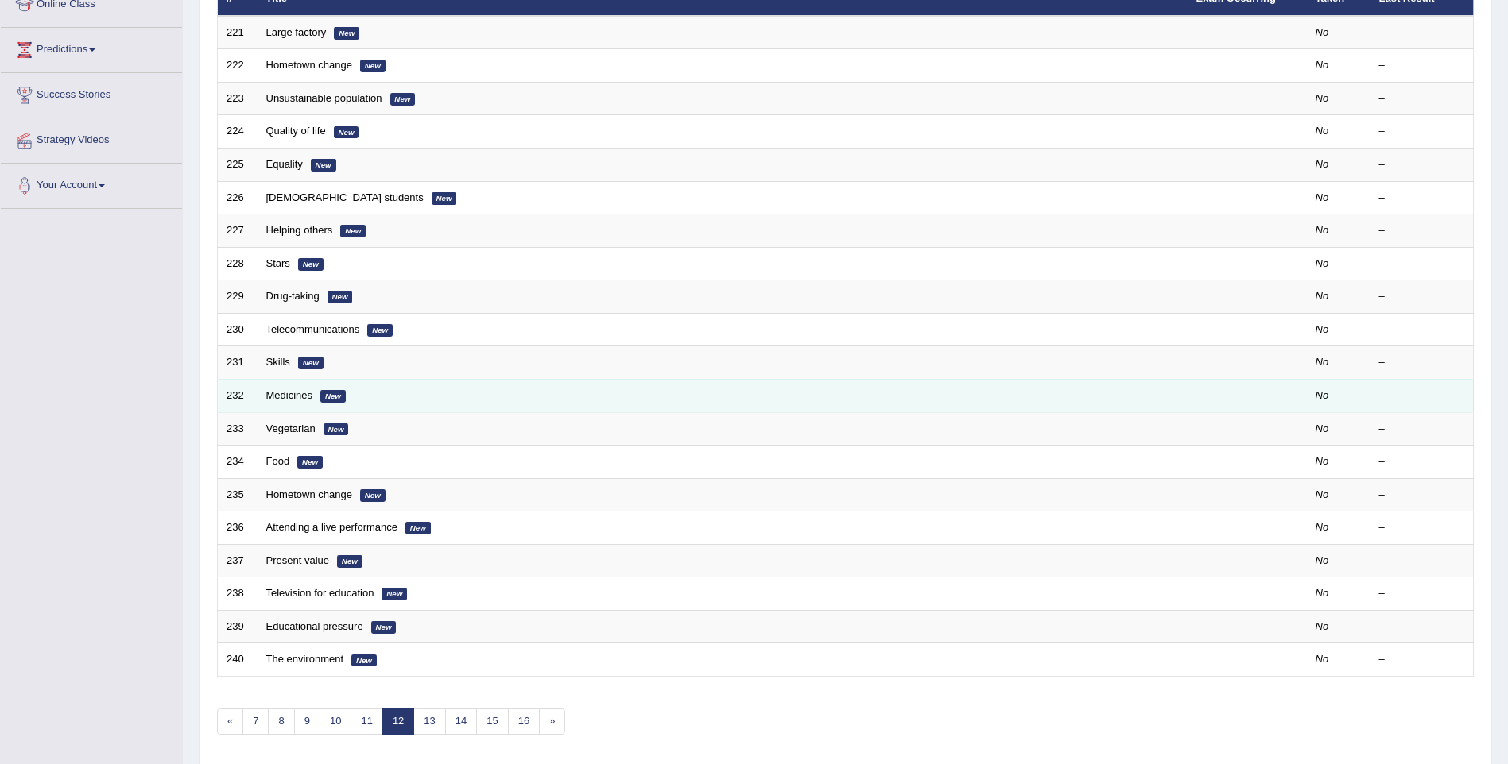
scroll to position [288, 0]
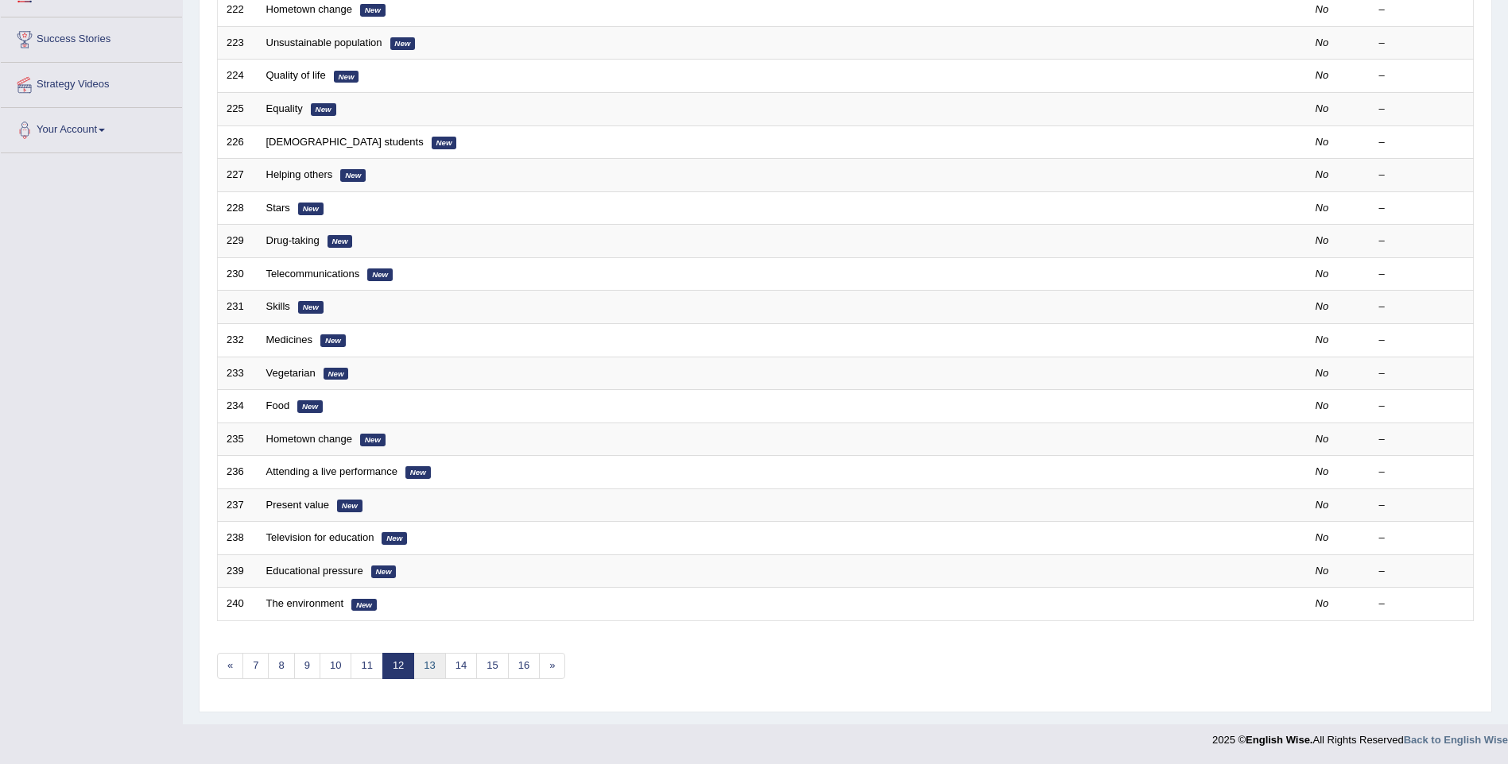
click at [428, 673] on link "13" at bounding box center [429, 666] width 32 height 26
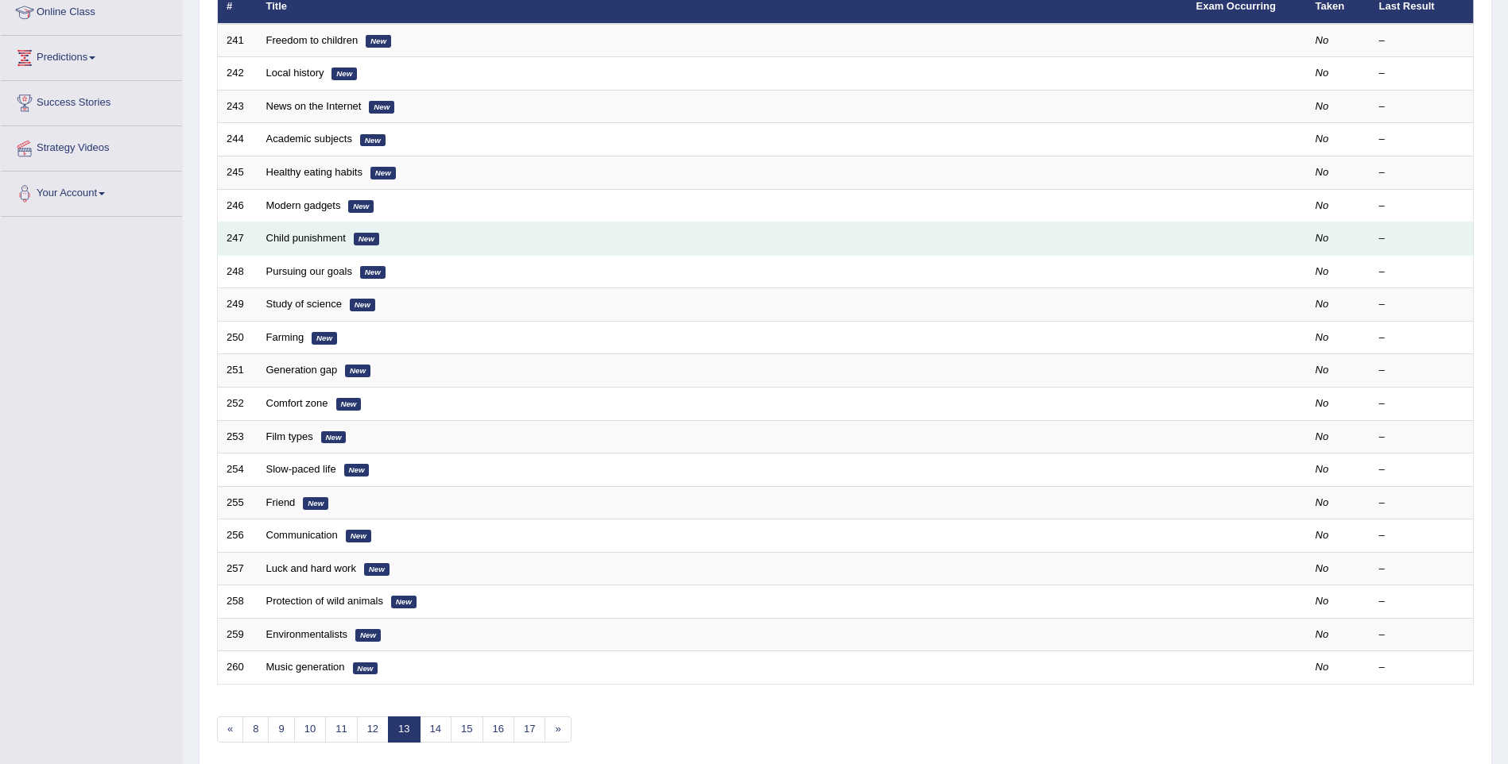
scroll to position [238, 0]
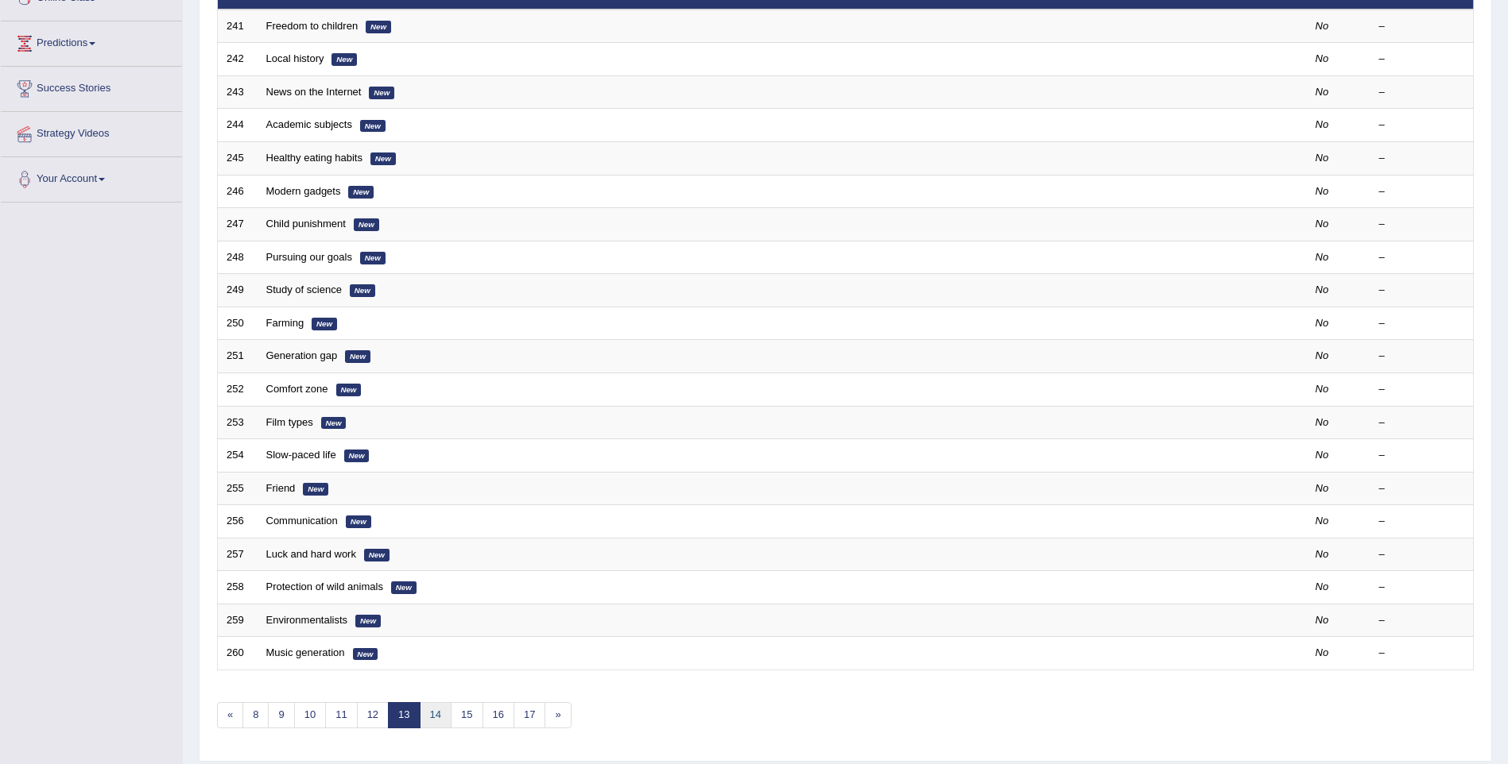
click at [441, 712] on link "14" at bounding box center [436, 716] width 32 height 26
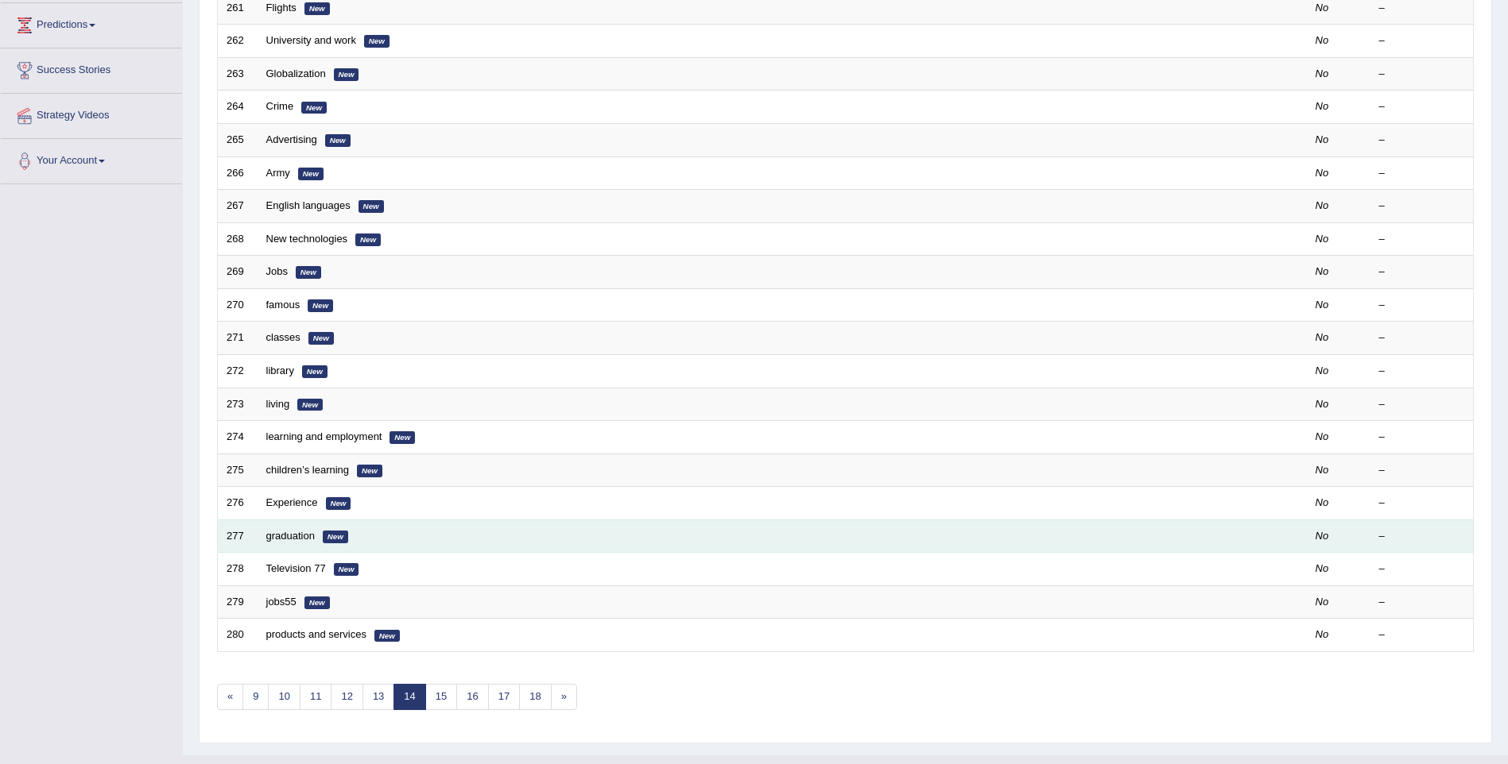
scroll to position [288, 0]
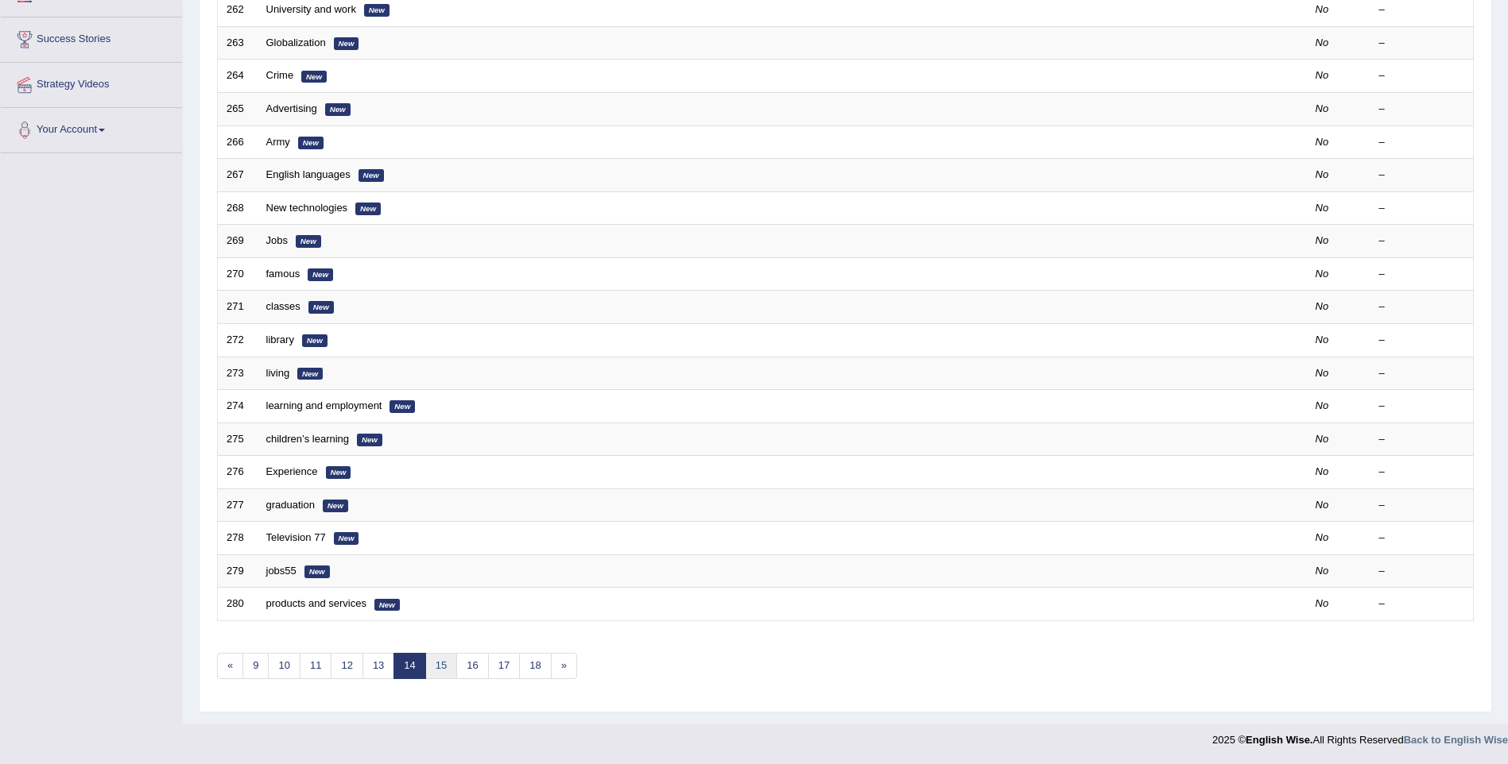
click at [449, 668] on link "15" at bounding box center [441, 666] width 32 height 26
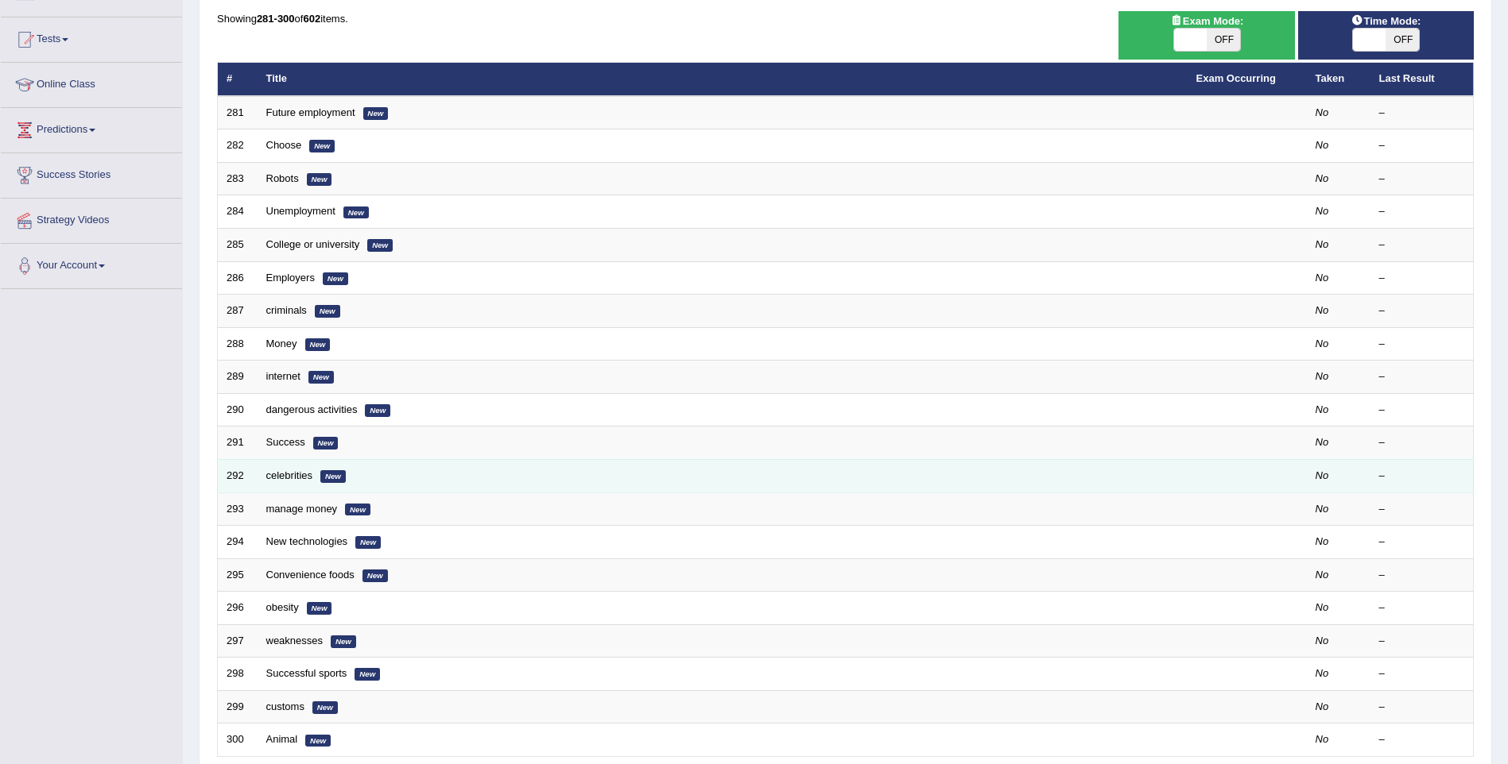
scroll to position [288, 0]
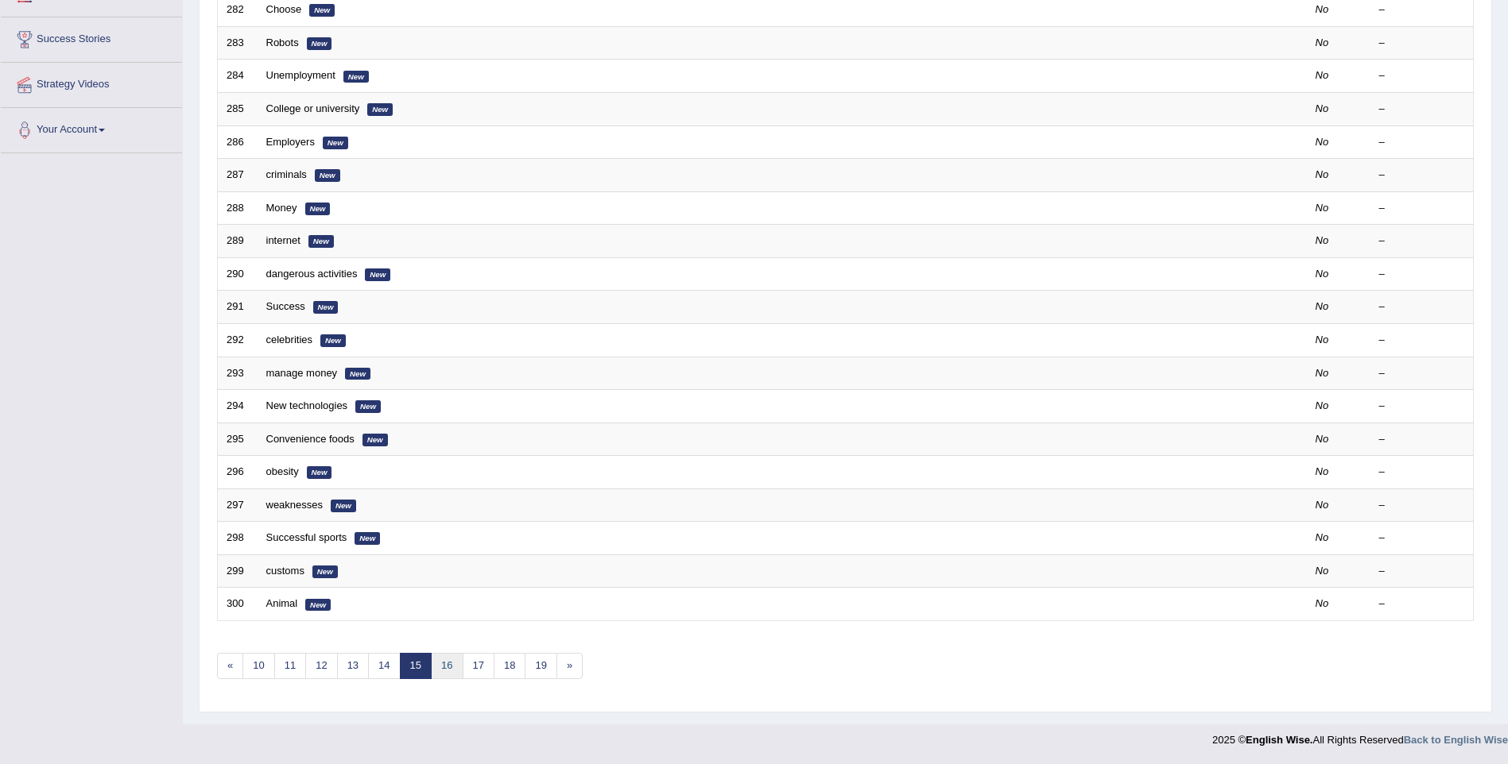
click at [452, 672] on link "16" at bounding box center [447, 666] width 32 height 26
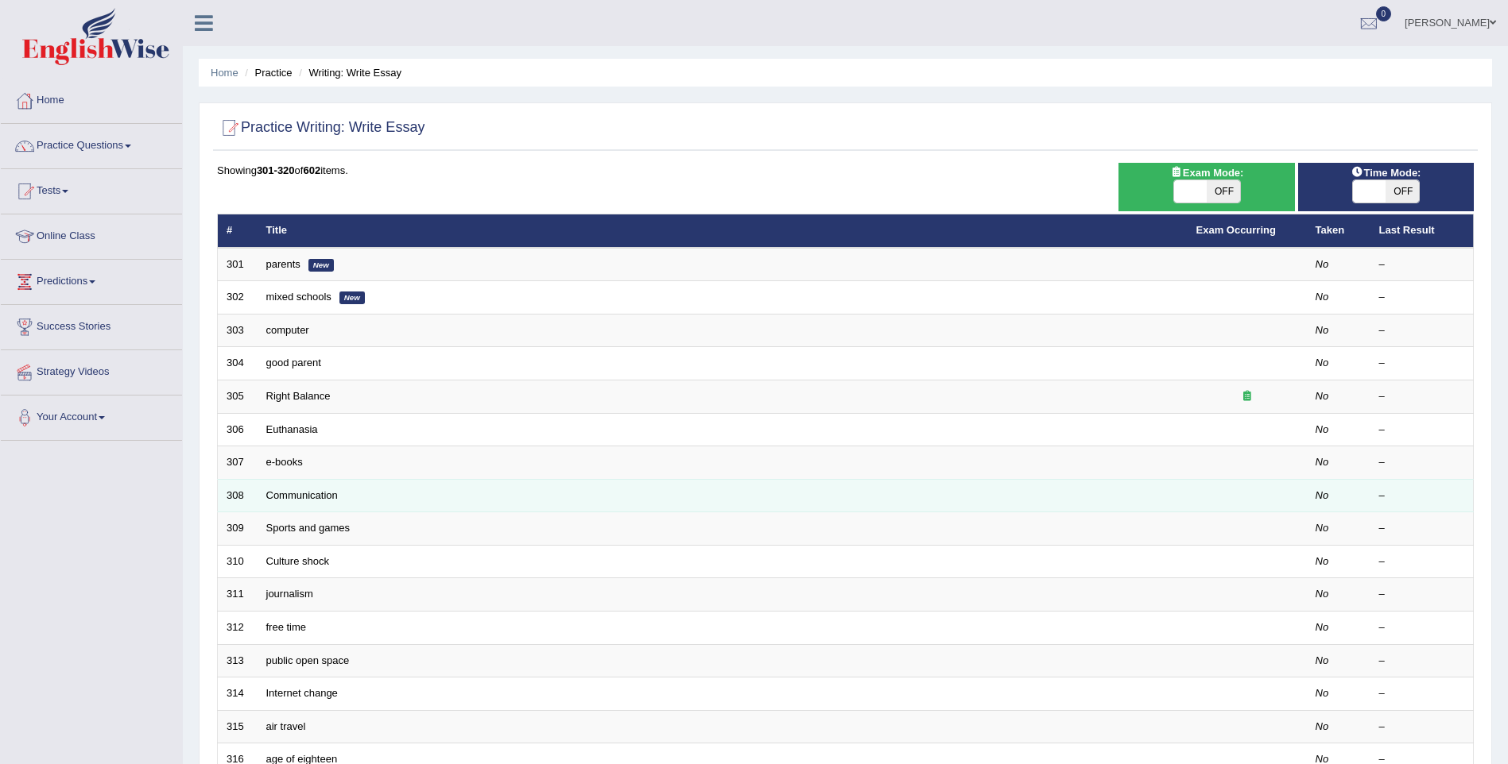
click at [521, 501] on td "Communication" at bounding box center [722, 495] width 930 height 33
click at [314, 490] on link "Communication" at bounding box center [302, 496] width 72 height 12
